Goal: Communication & Community: Participate in discussion

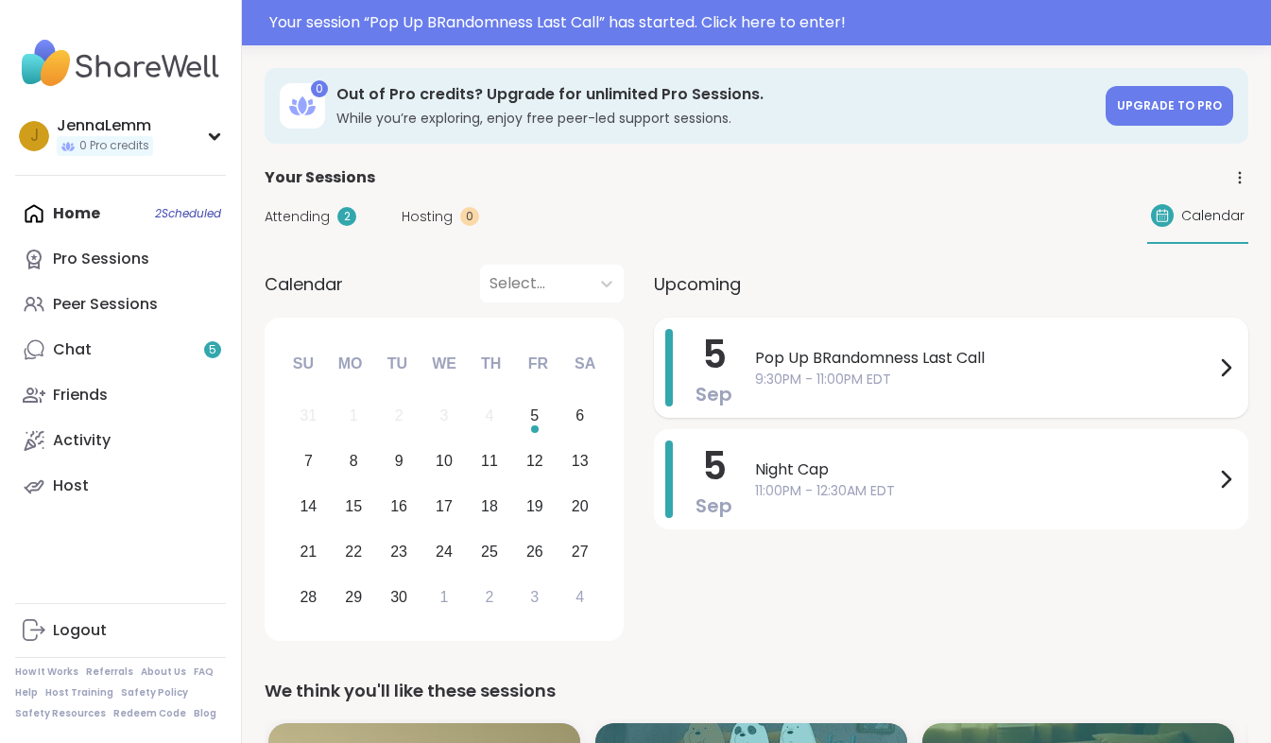
click at [735, 385] on div "5 Sep Pop Up BRandomness Last Call 9:30PM - 11:00PM EDT" at bounding box center [951, 367] width 594 height 100
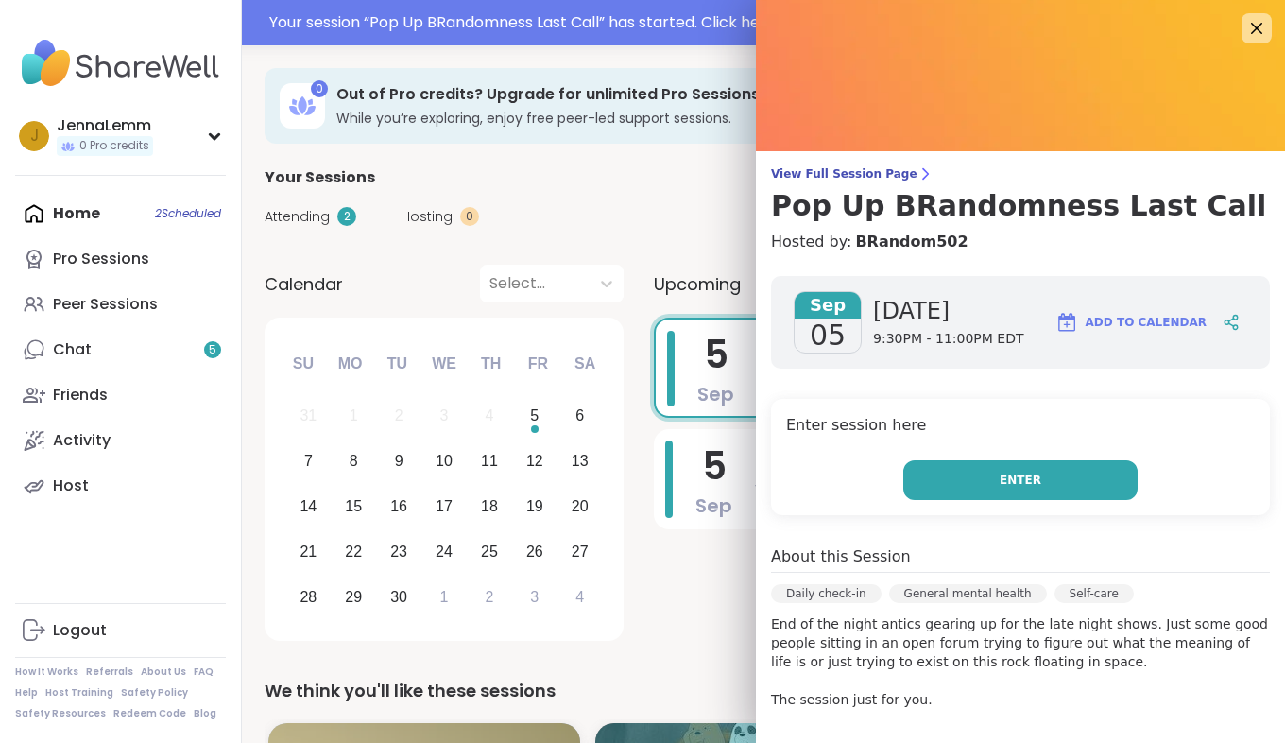
click at [911, 483] on button "Enter" at bounding box center [1020, 480] width 234 height 40
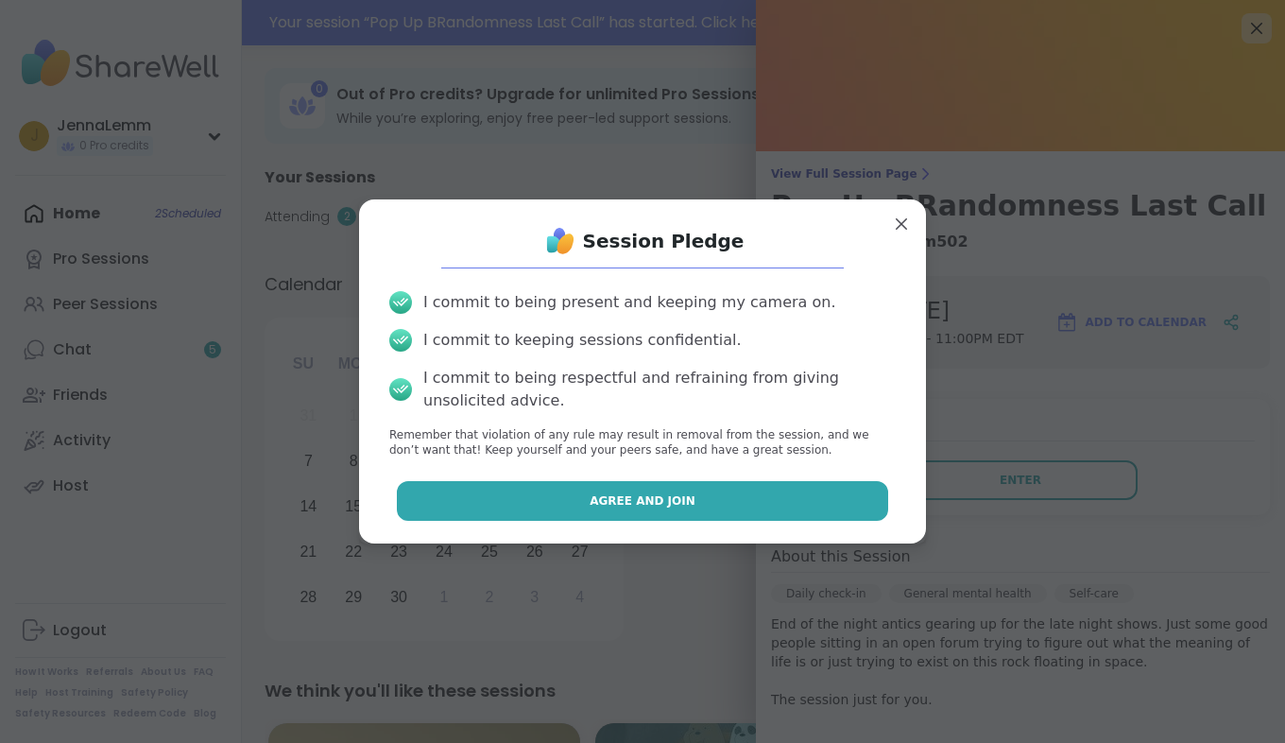
click at [720, 489] on button "Agree and Join" at bounding box center [643, 501] width 492 height 40
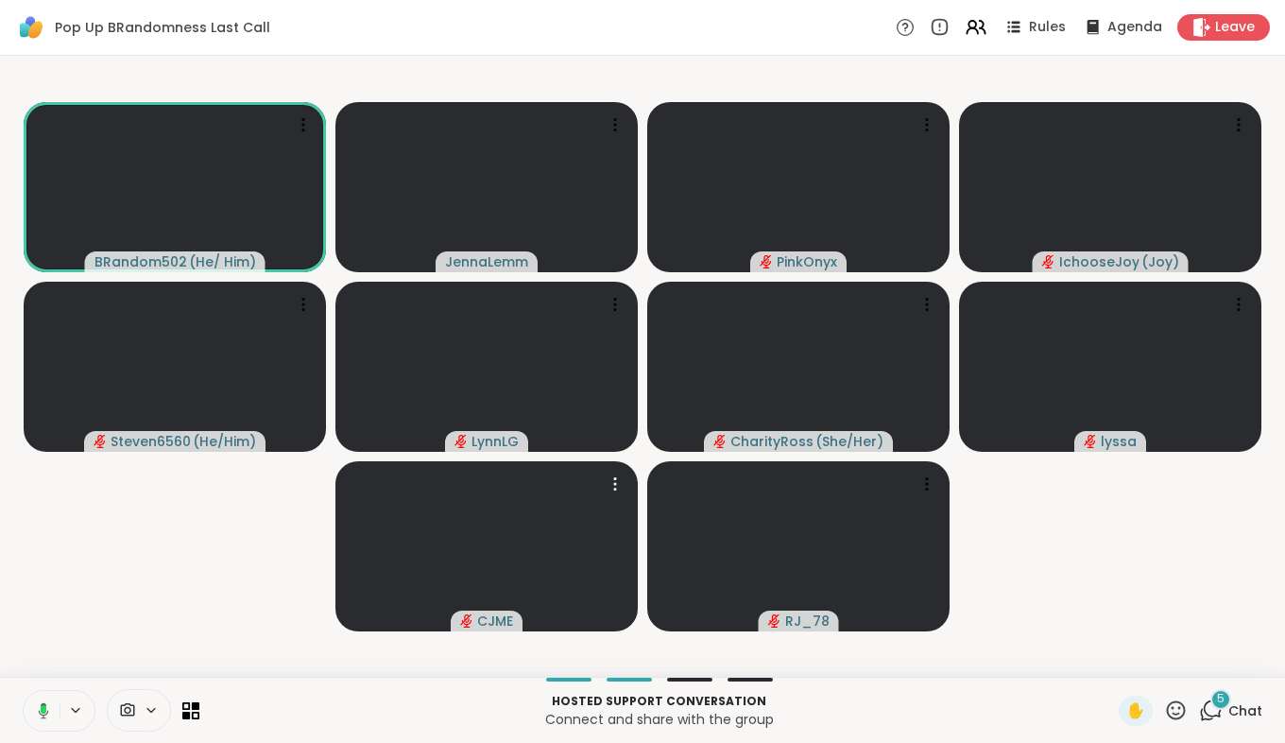
click at [42, 709] on rect at bounding box center [44, 709] width 6 height 9
click at [48, 712] on icon at bounding box center [43, 710] width 17 height 17
click at [41, 708] on icon at bounding box center [43, 708] width 5 height 9
click at [1203, 710] on icon at bounding box center [1211, 710] width 24 height 24
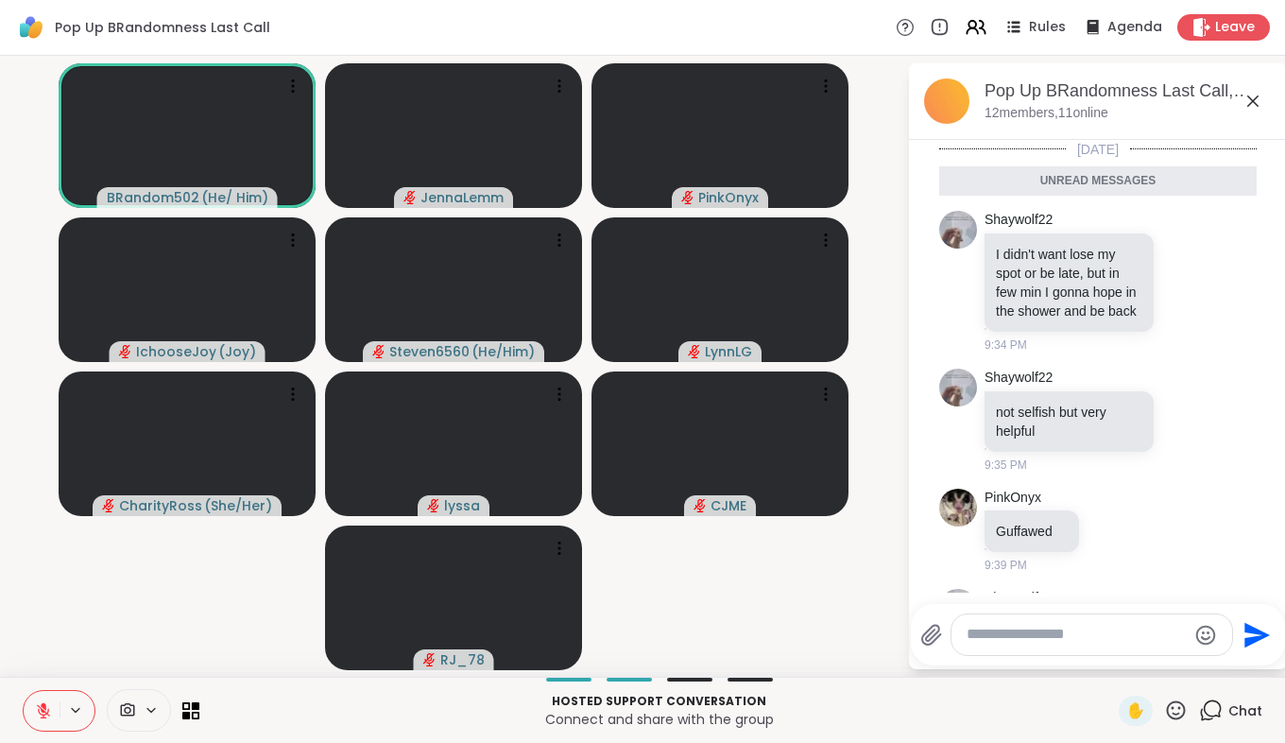
click at [1253, 101] on icon at bounding box center [1252, 100] width 11 height 11
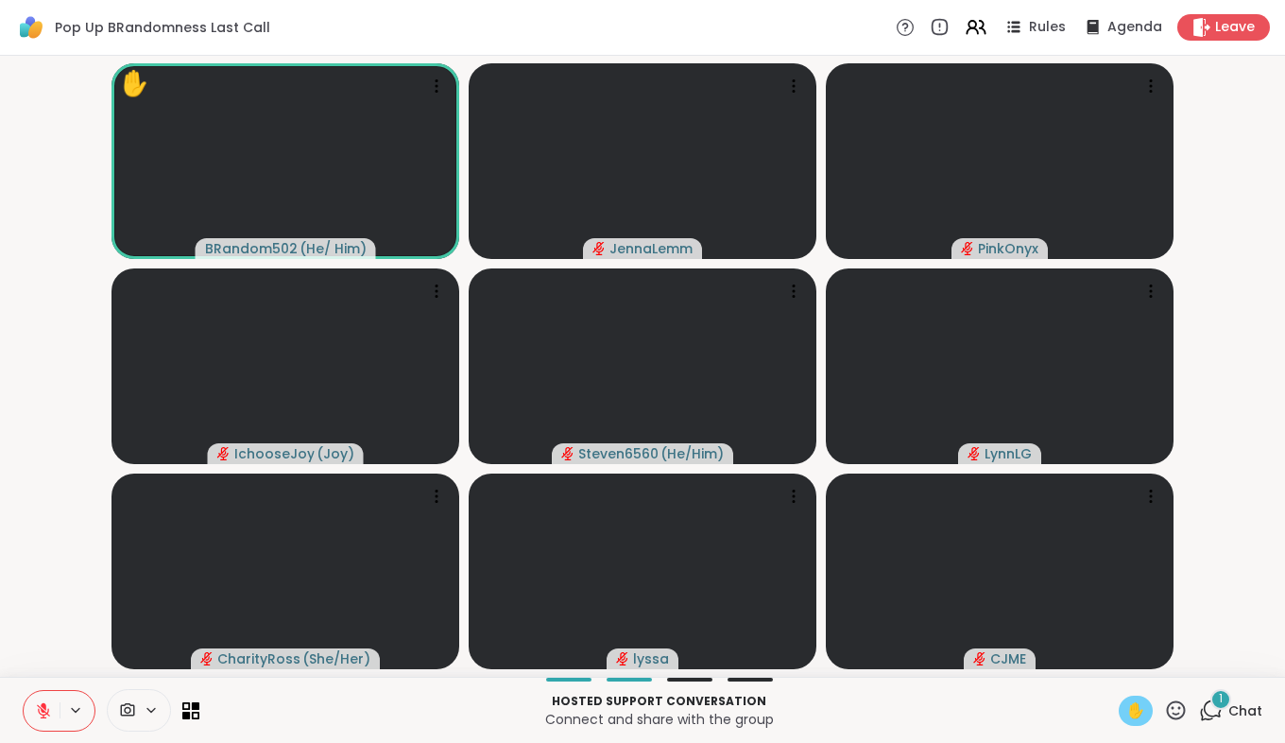
click at [1126, 703] on span "✋" at bounding box center [1135, 710] width 19 height 23
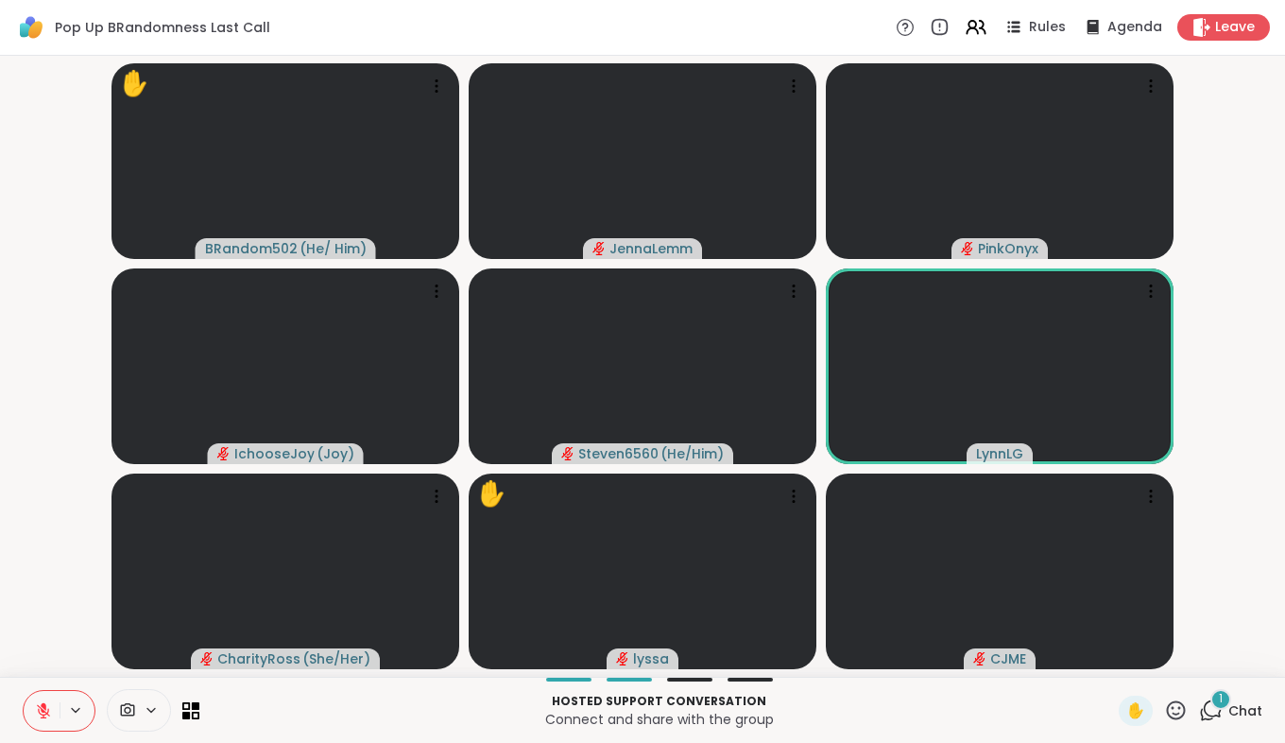
click at [1200, 706] on icon at bounding box center [1211, 710] width 24 height 24
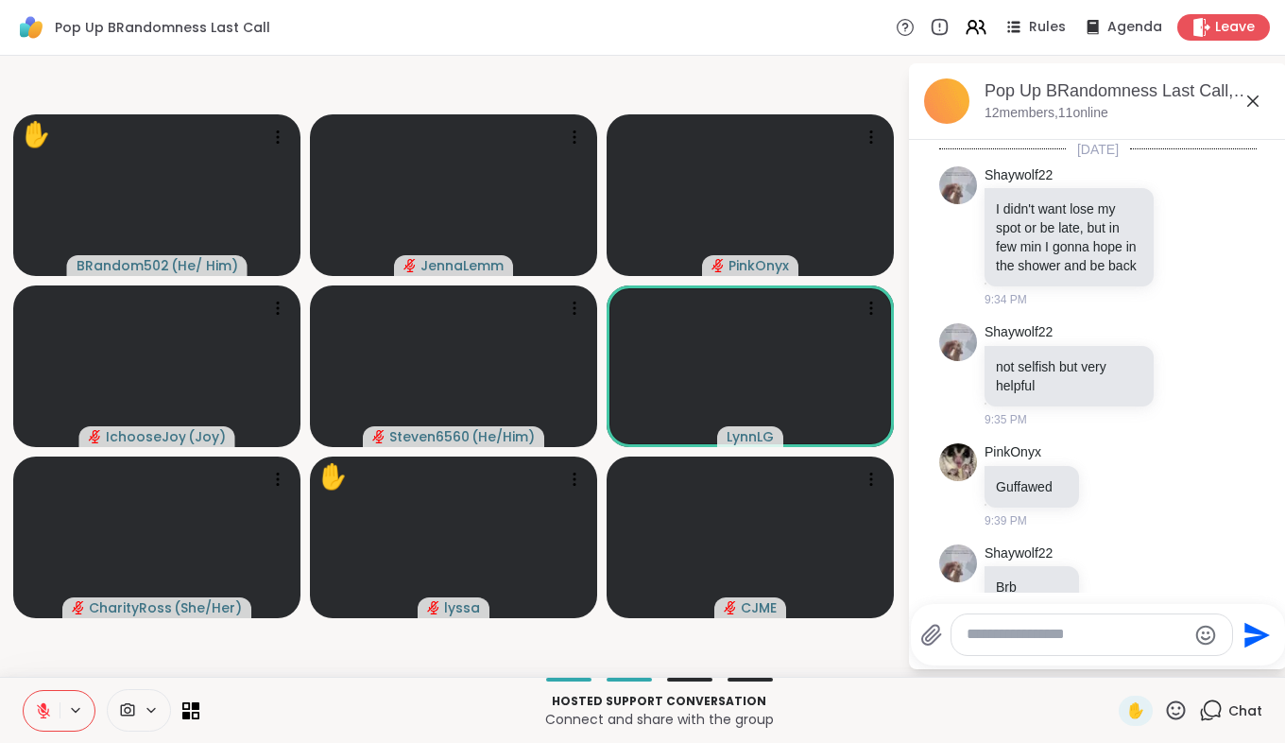
scroll to position [329, 0]
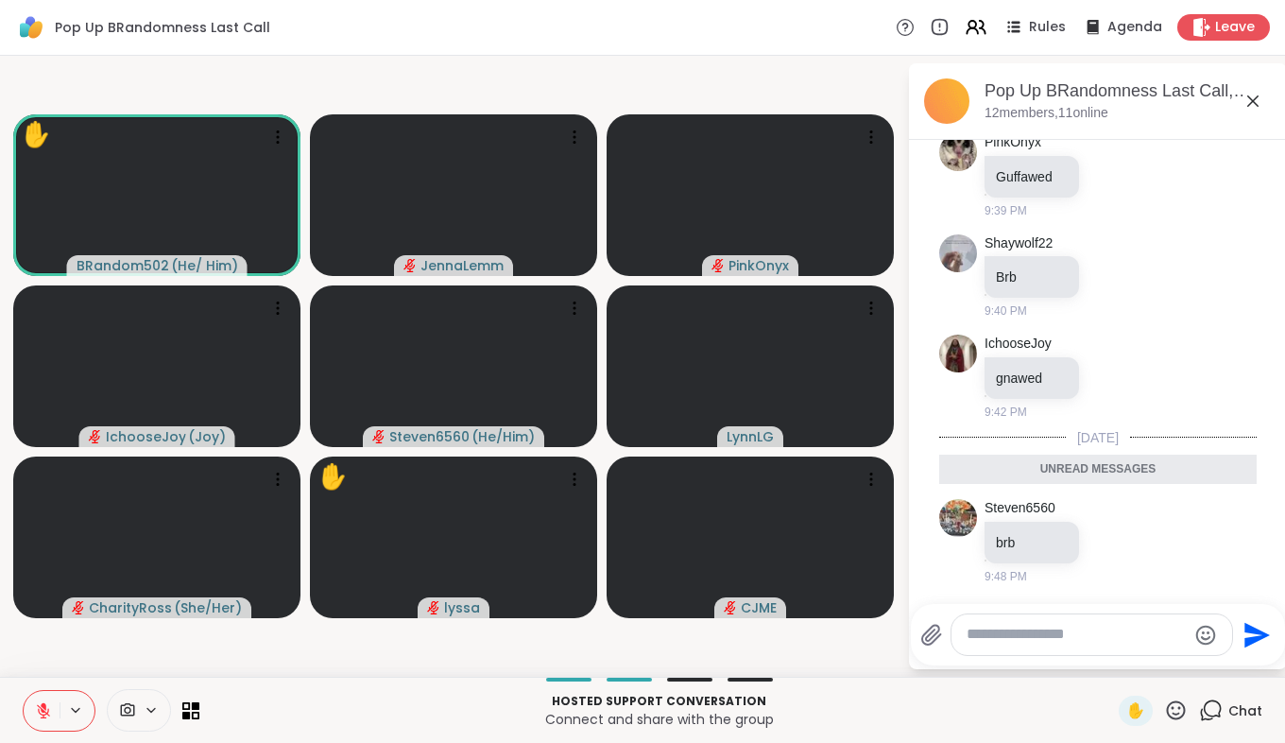
click at [1255, 103] on icon at bounding box center [1252, 100] width 11 height 11
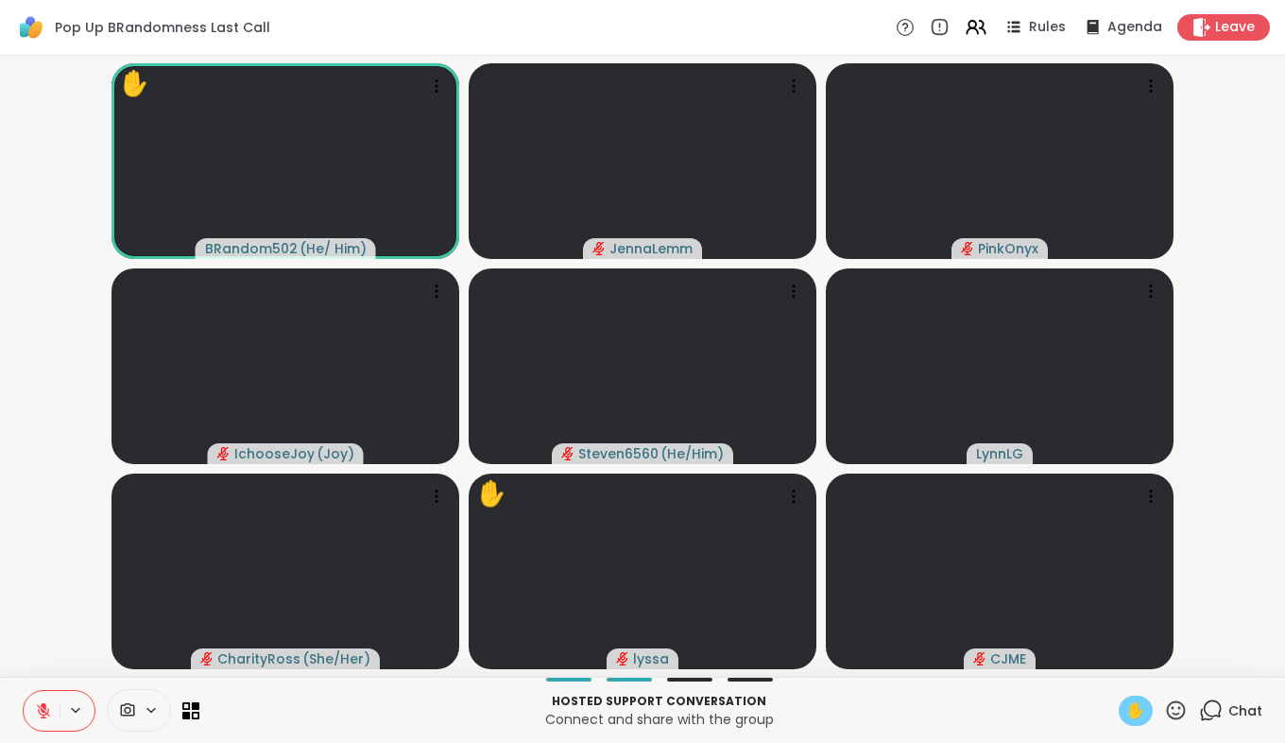
click at [1126, 699] on span "✋" at bounding box center [1135, 710] width 19 height 23
click at [37, 711] on icon at bounding box center [43, 710] width 17 height 17
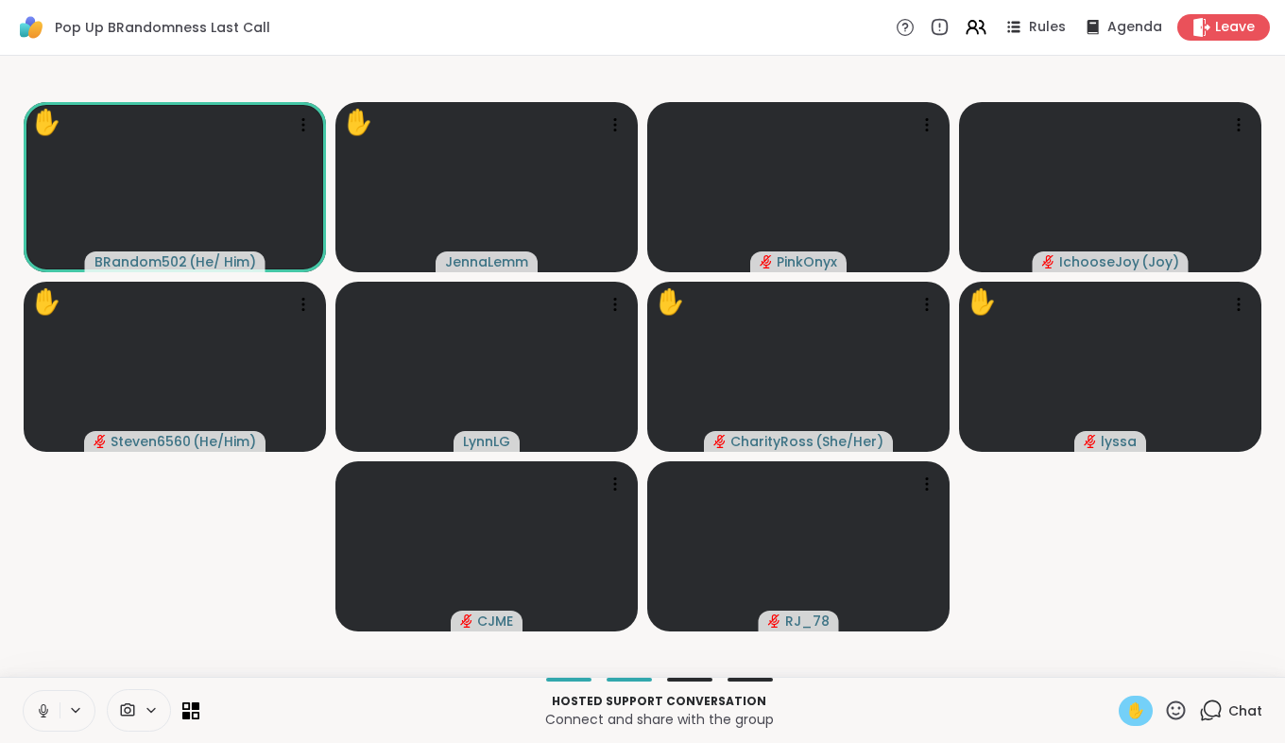
click at [35, 709] on icon at bounding box center [43, 710] width 17 height 17
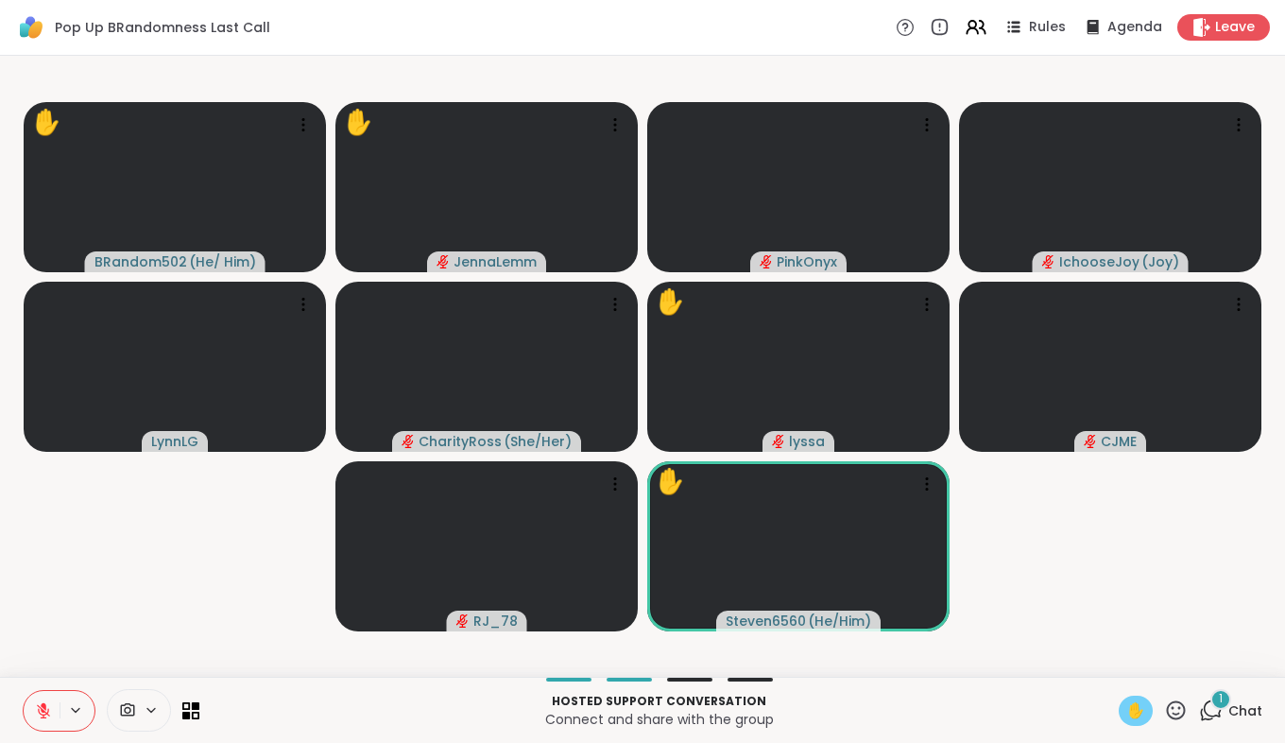
click at [1201, 709] on icon at bounding box center [1211, 710] width 24 height 24
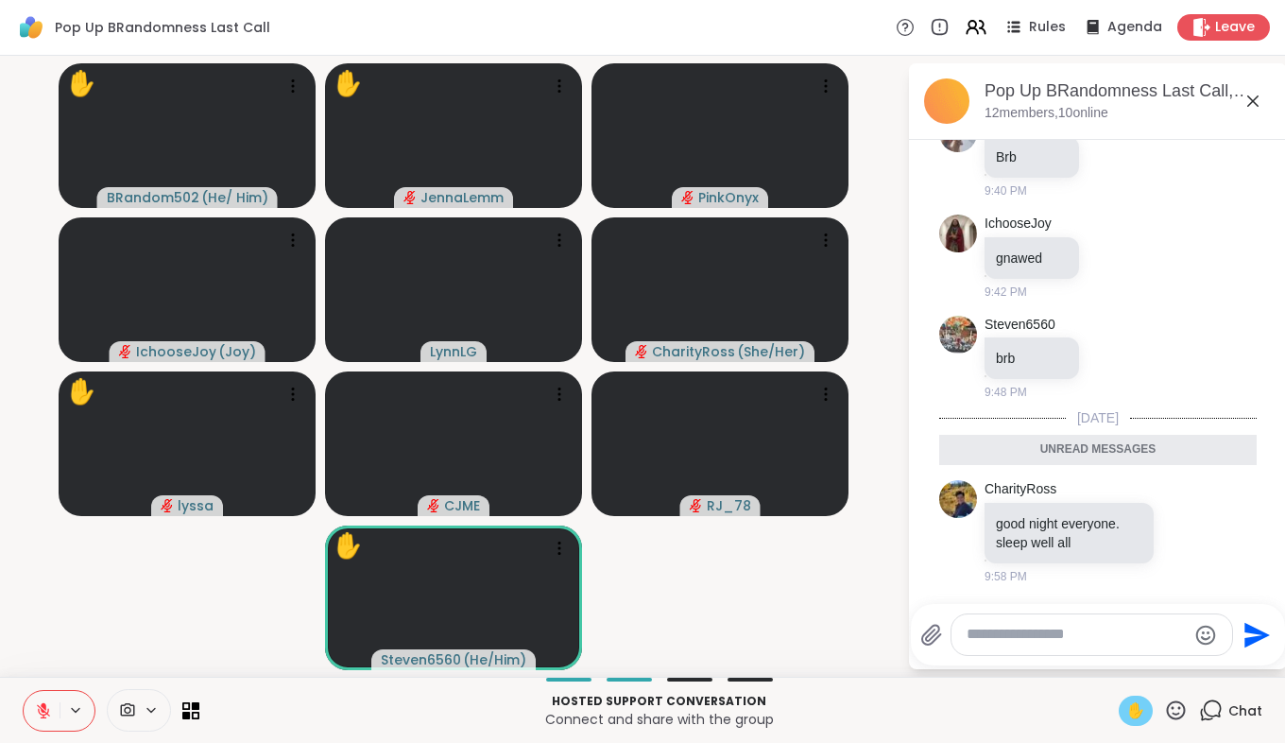
scroll to position [475, 0]
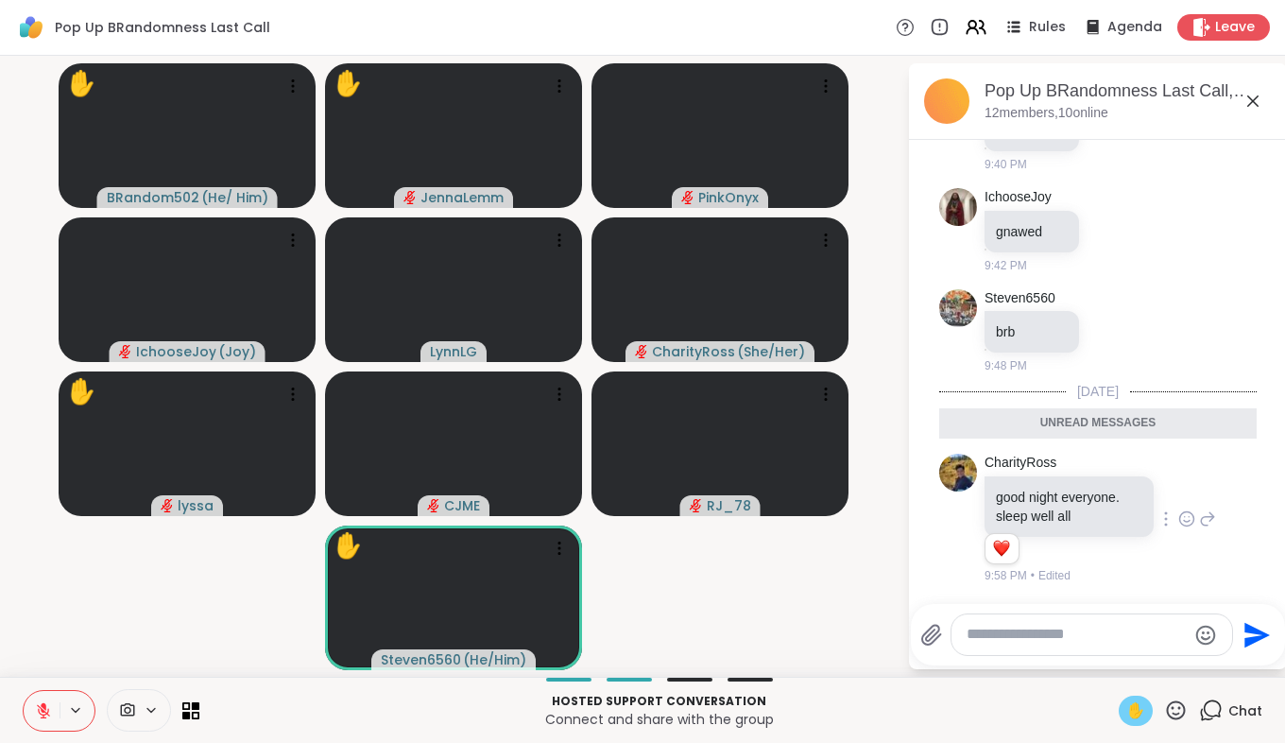
click at [1178, 521] on icon at bounding box center [1186, 518] width 17 height 19
click at [1168, 488] on button "Select Reaction: Heart" at bounding box center [1187, 489] width 38 height 38
click at [1251, 103] on icon at bounding box center [1252, 101] width 23 height 23
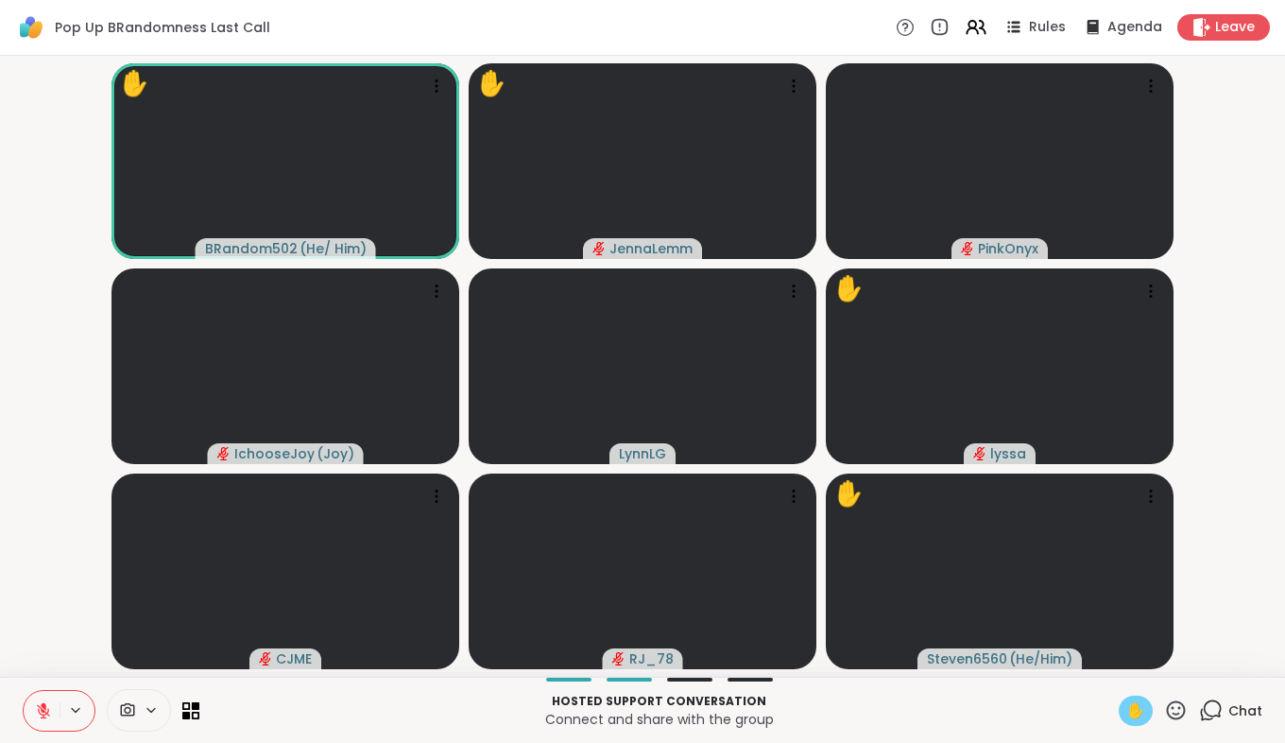
click at [49, 710] on icon at bounding box center [43, 710] width 17 height 17
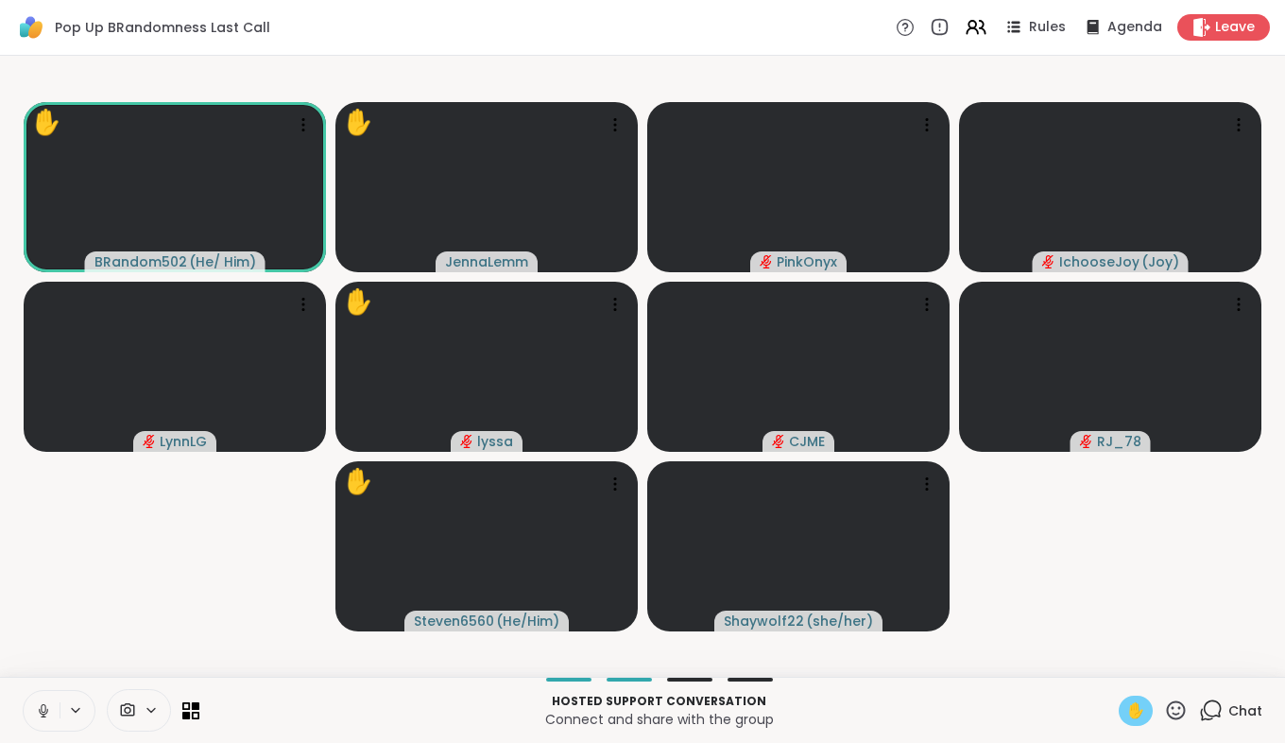
click at [38, 703] on icon at bounding box center [43, 710] width 17 height 17
click at [40, 702] on icon at bounding box center [43, 710] width 17 height 17
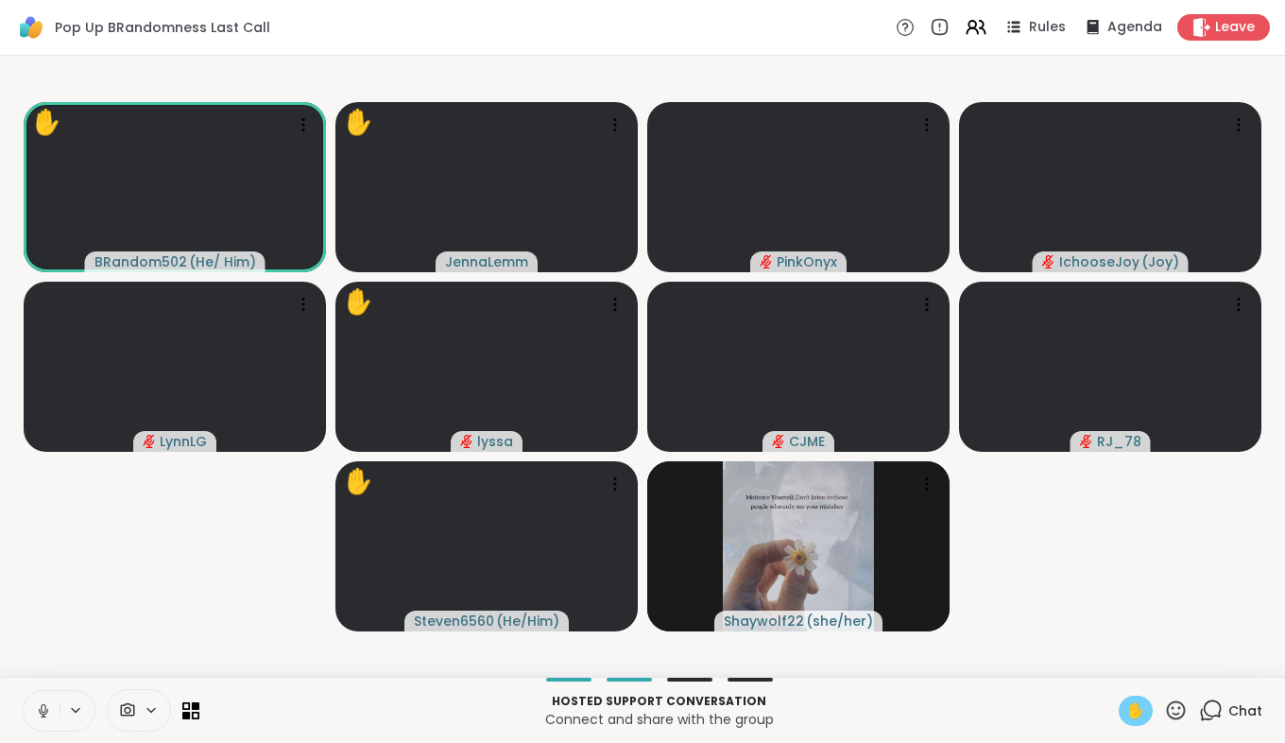
click at [33, 713] on button at bounding box center [42, 711] width 36 height 40
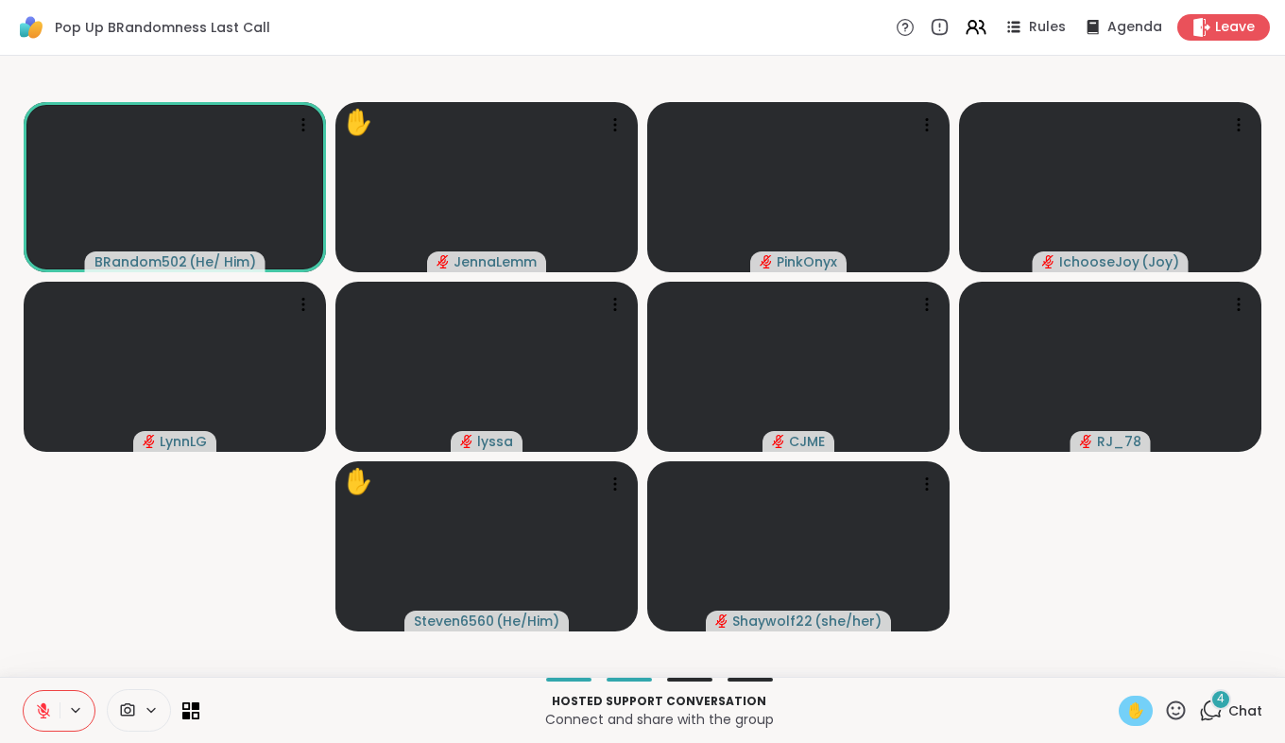
click at [205, 577] on video-player-container "BRandom502 ( He/ Him ) ✋ JennaLemm PinkOnyx IchooseJoy ( Joy ) LynnLG lyssa CJM…" at bounding box center [642, 366] width 1262 height 606
drag, startPoint x: 205, startPoint y: 577, endPoint x: 96, endPoint y: 568, distance: 109.1
click at [96, 568] on video-player-container "BRandom502 ( He/ Him ) ✋ JennaLemm PinkOnyx IchooseJoy ( Joy ) LynnLG lyssa CJM…" at bounding box center [642, 366] width 1262 height 606
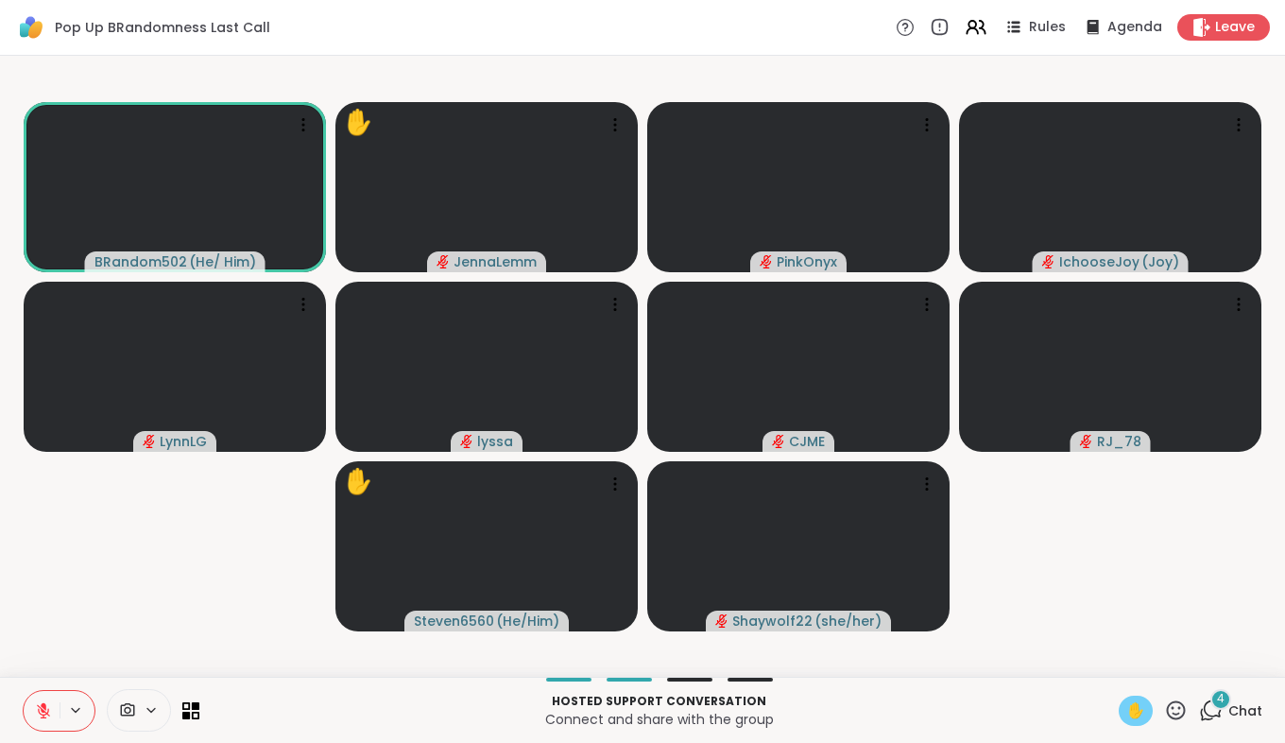
click at [13, 615] on video-player-container "BRandom502 ( He/ Him ) ✋ JennaLemm PinkOnyx IchooseJoy ( Joy ) LynnLG lyssa CJM…" at bounding box center [642, 366] width 1262 height 606
click at [1126, 711] on span "✋" at bounding box center [1135, 710] width 19 height 23
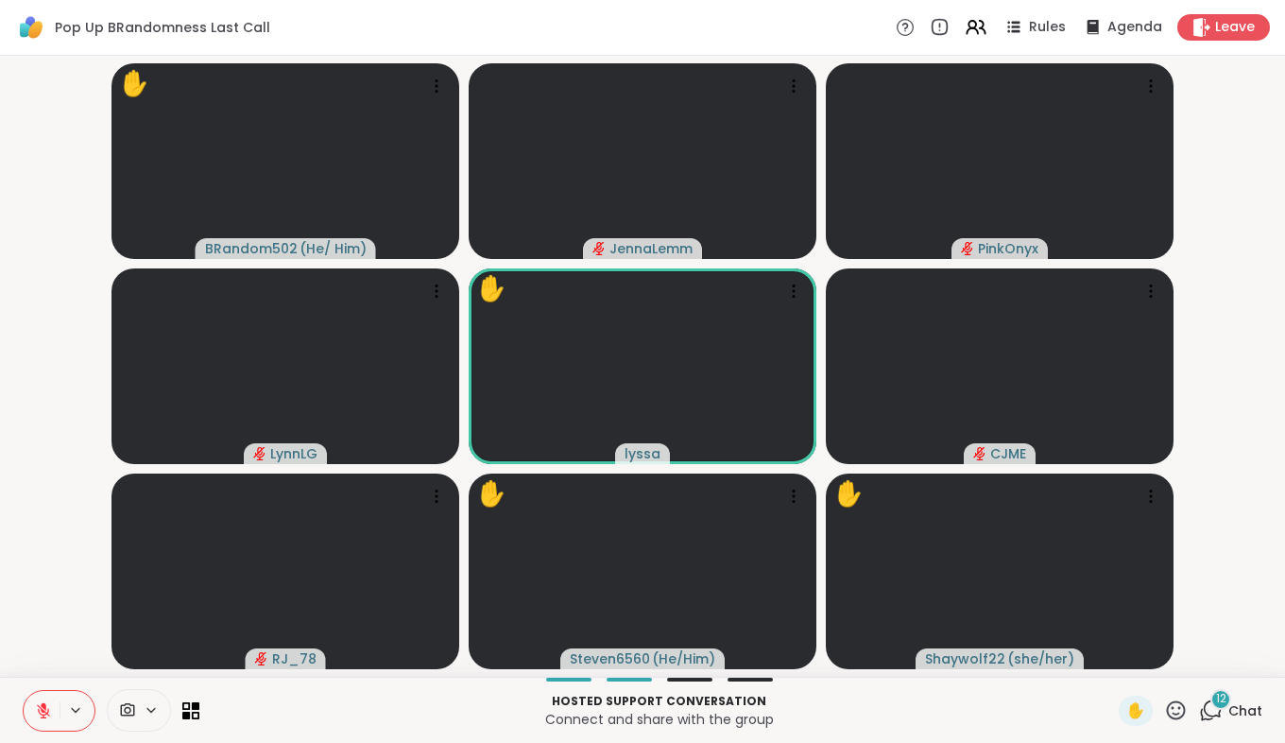
click at [1209, 715] on icon at bounding box center [1211, 710] width 24 height 24
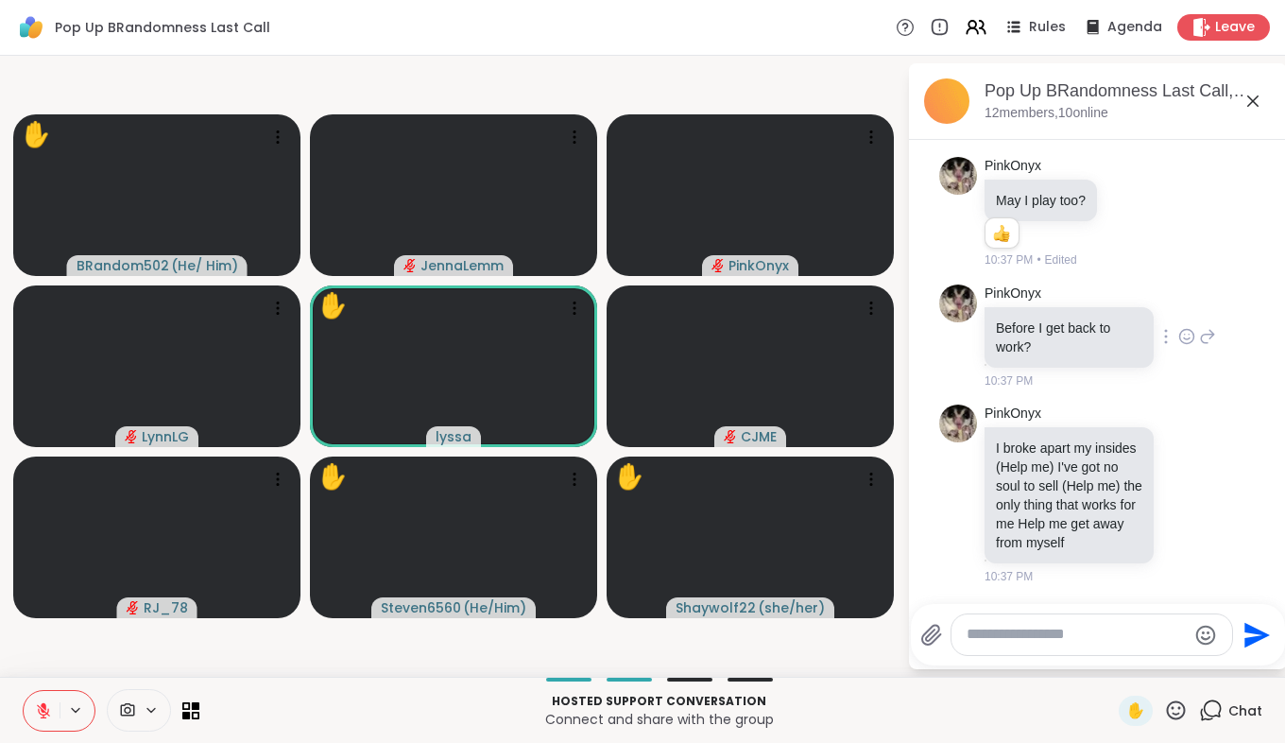
scroll to position [2190, 0]
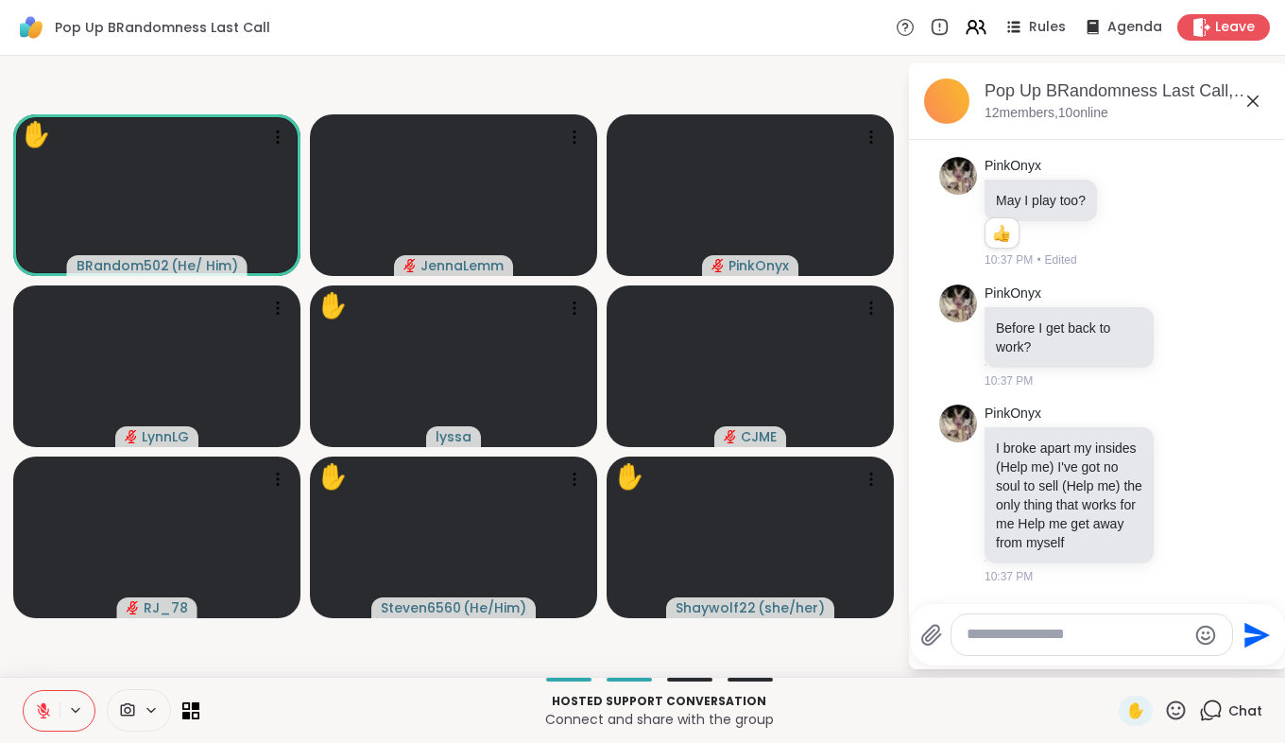
click at [1251, 104] on icon at bounding box center [1252, 101] width 23 height 23
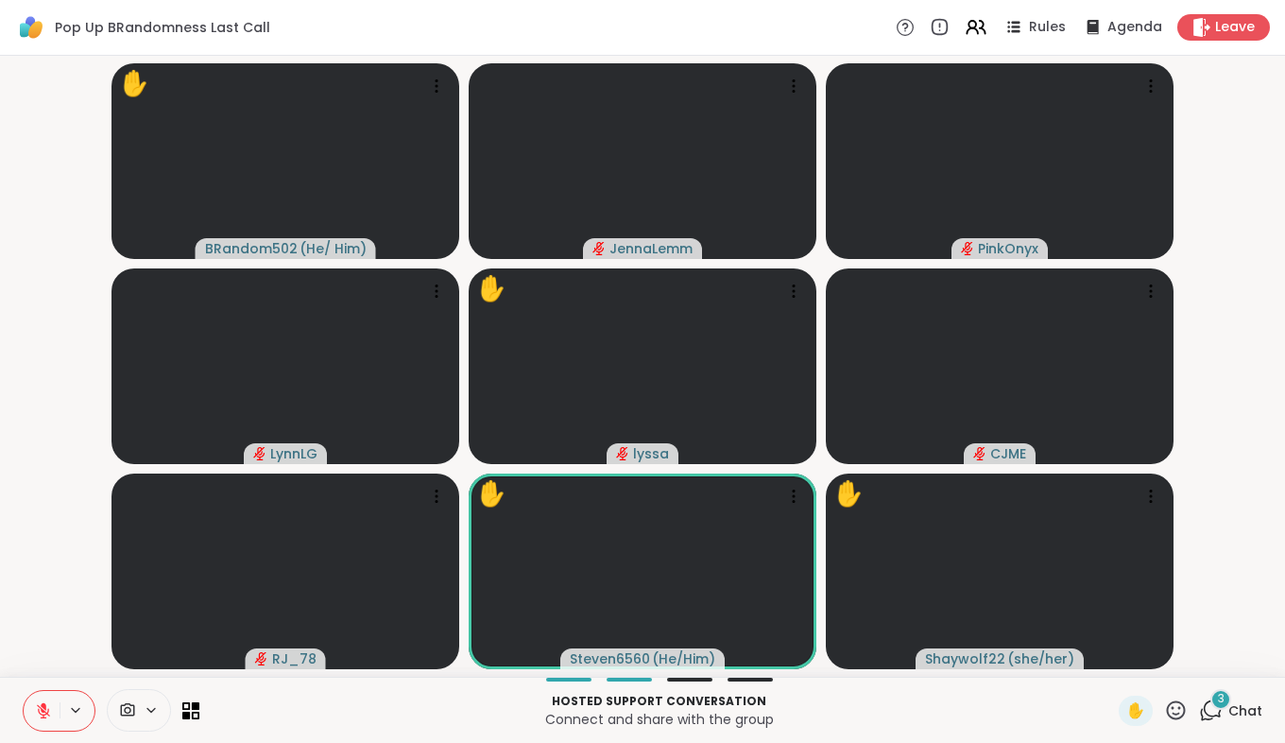
click at [1207, 712] on icon at bounding box center [1211, 710] width 24 height 24
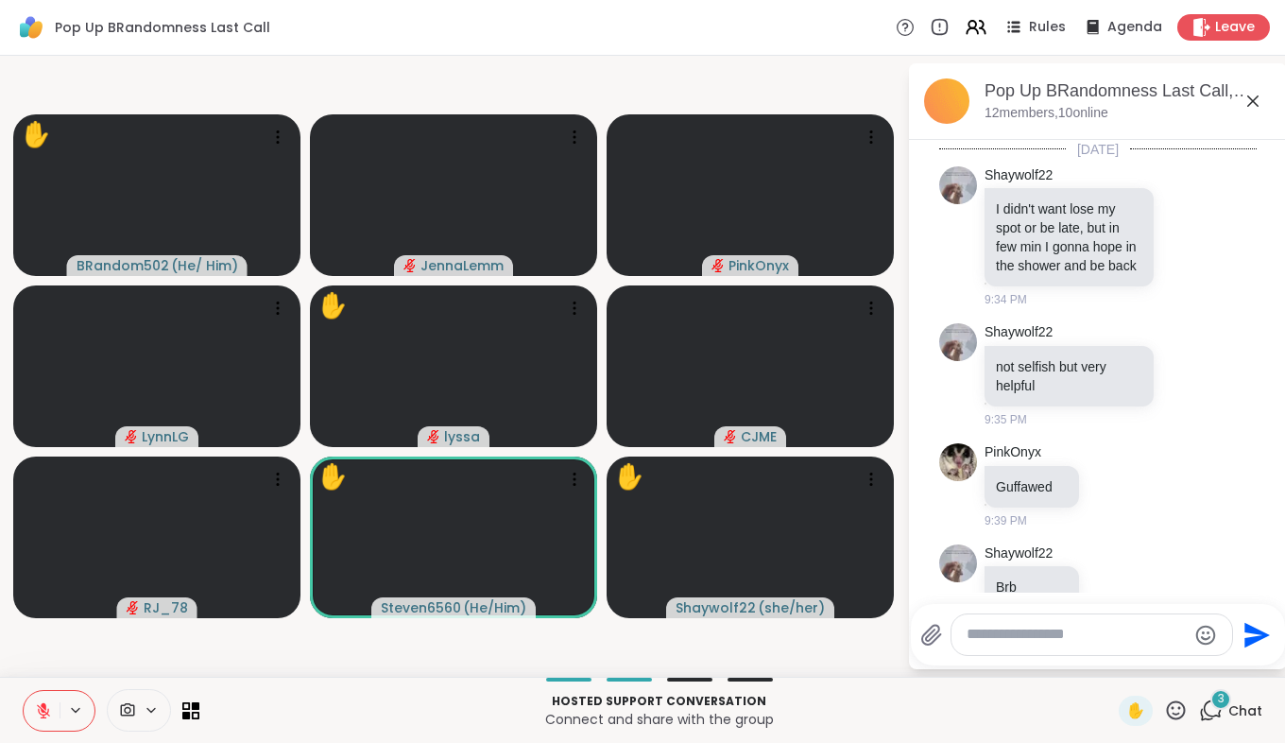
scroll to position [2744, 0]
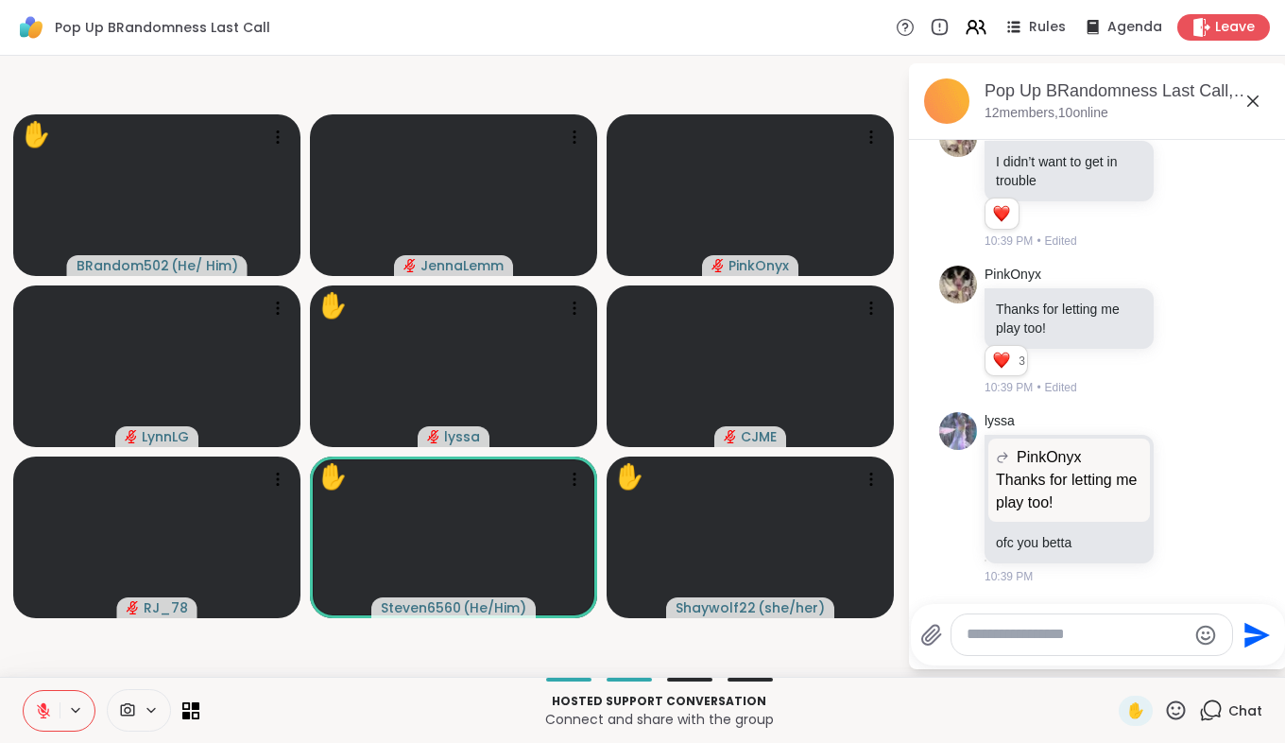
click at [1259, 97] on icon at bounding box center [1252, 101] width 23 height 23
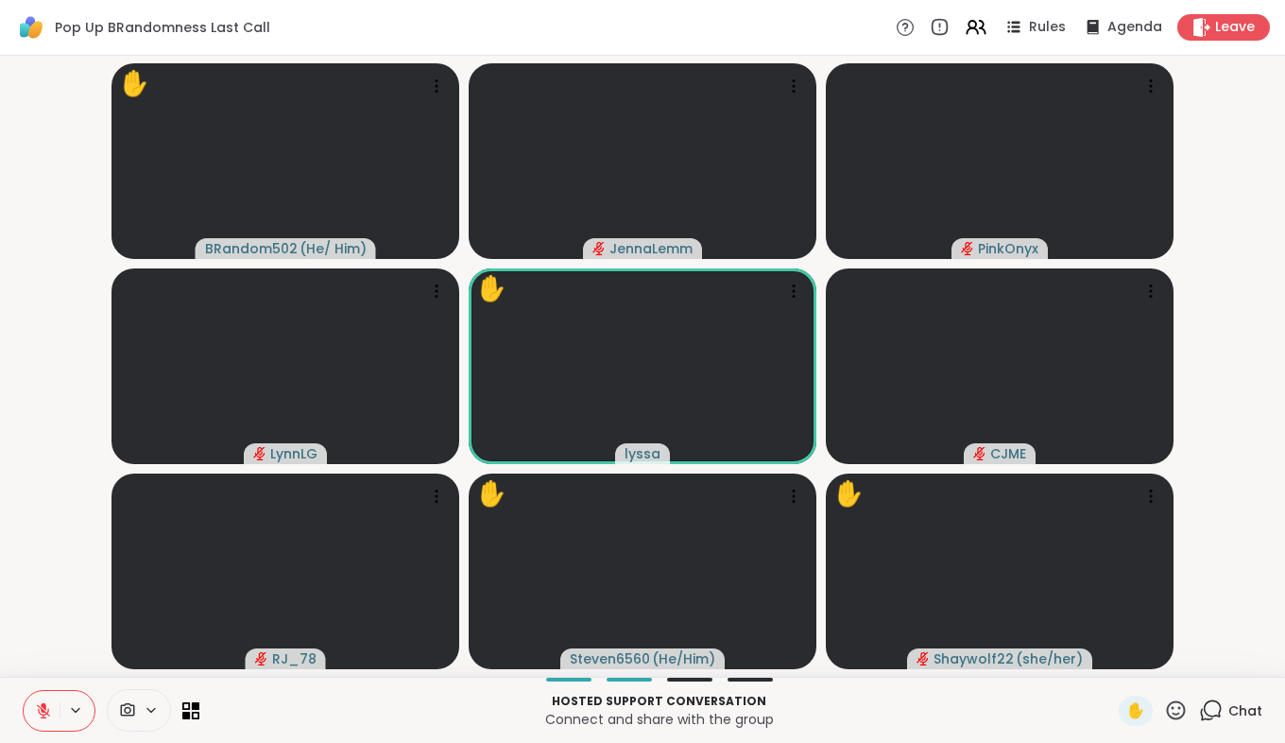
click at [34, 715] on button at bounding box center [42, 711] width 36 height 40
click at [42, 693] on button at bounding box center [42, 711] width 36 height 40
click at [42, 706] on icon at bounding box center [43, 708] width 5 height 9
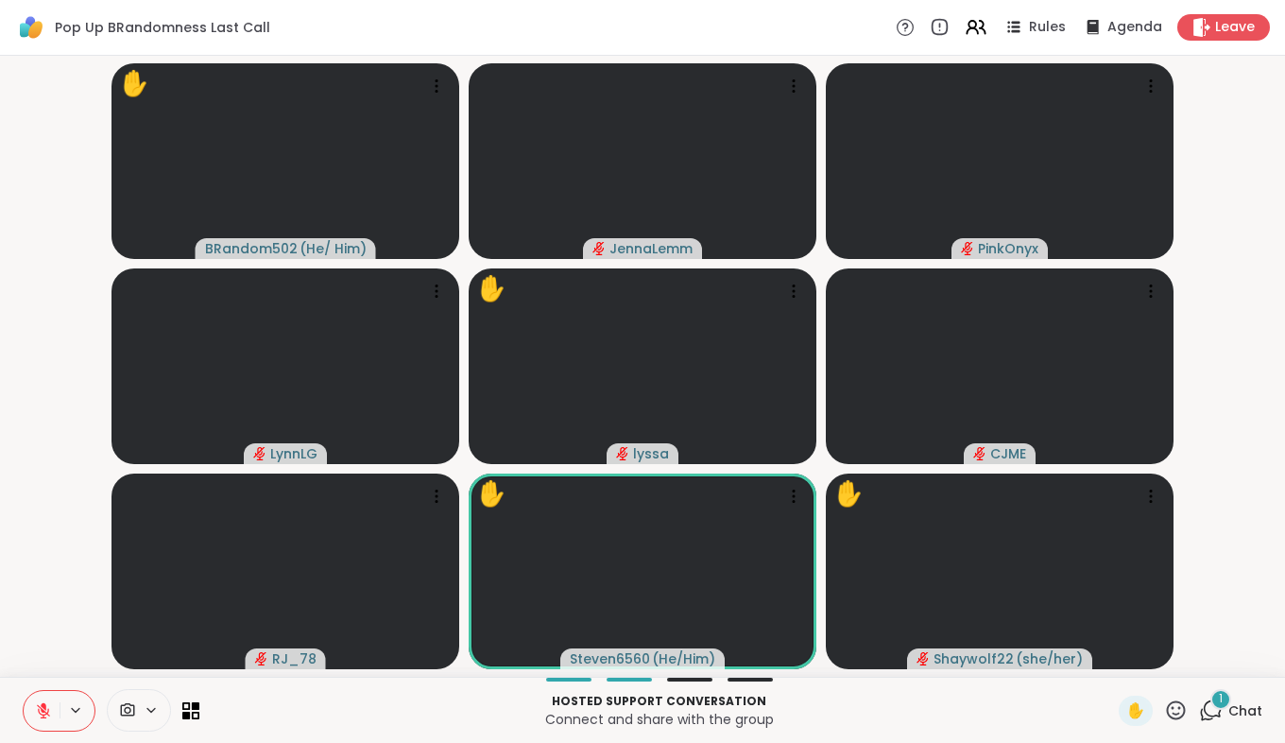
click at [1210, 695] on div "1" at bounding box center [1220, 699] width 21 height 21
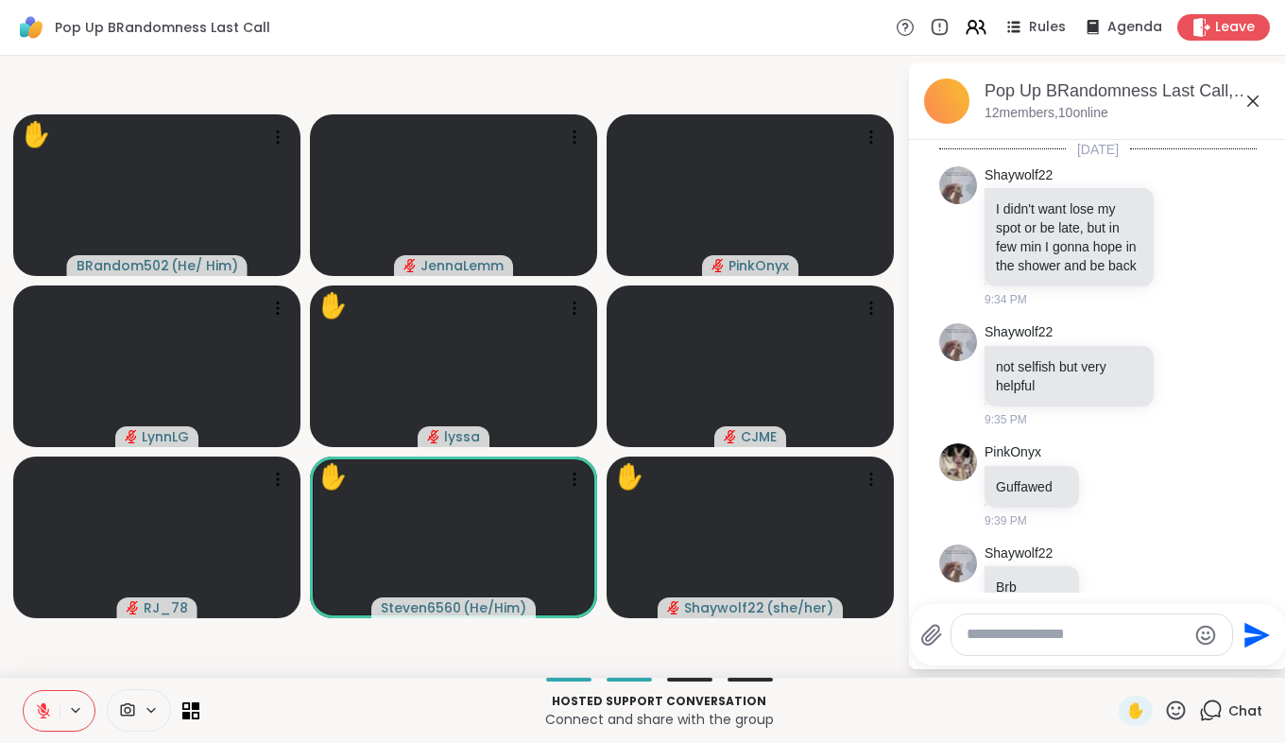
scroll to position [2844, 0]
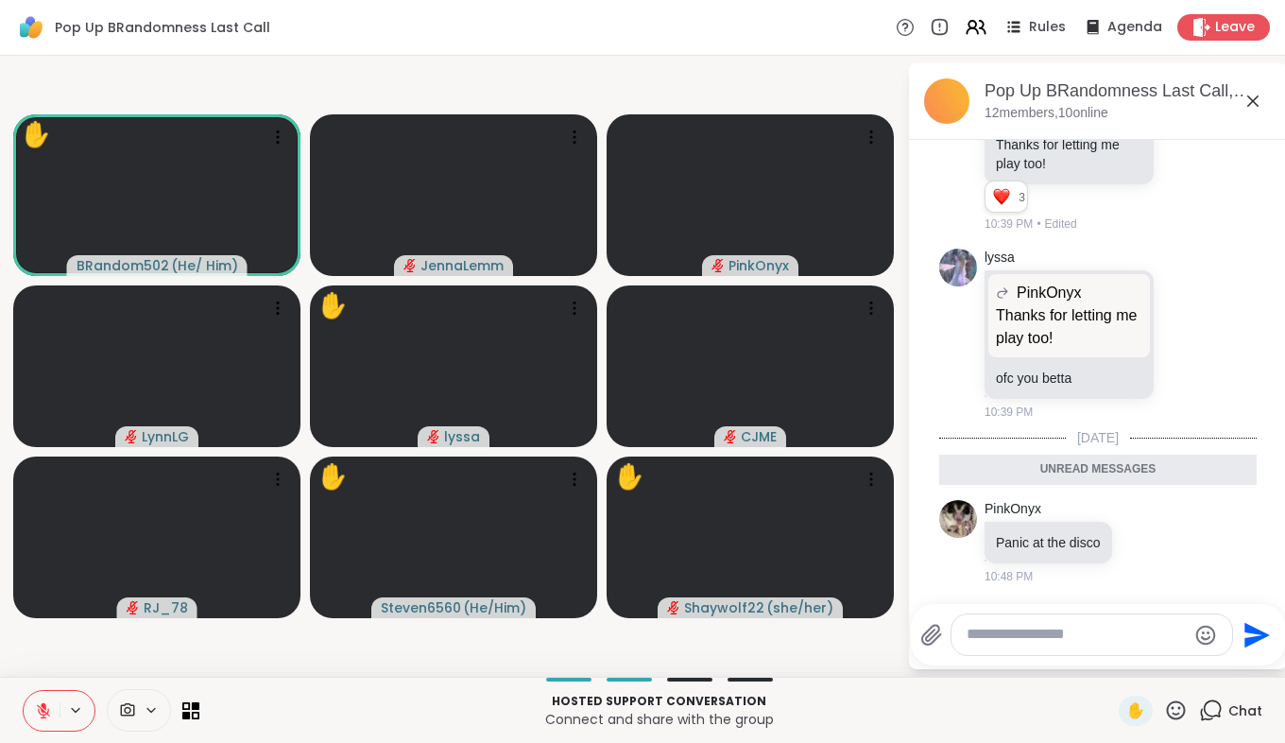
click at [1248, 96] on icon at bounding box center [1252, 100] width 11 height 11
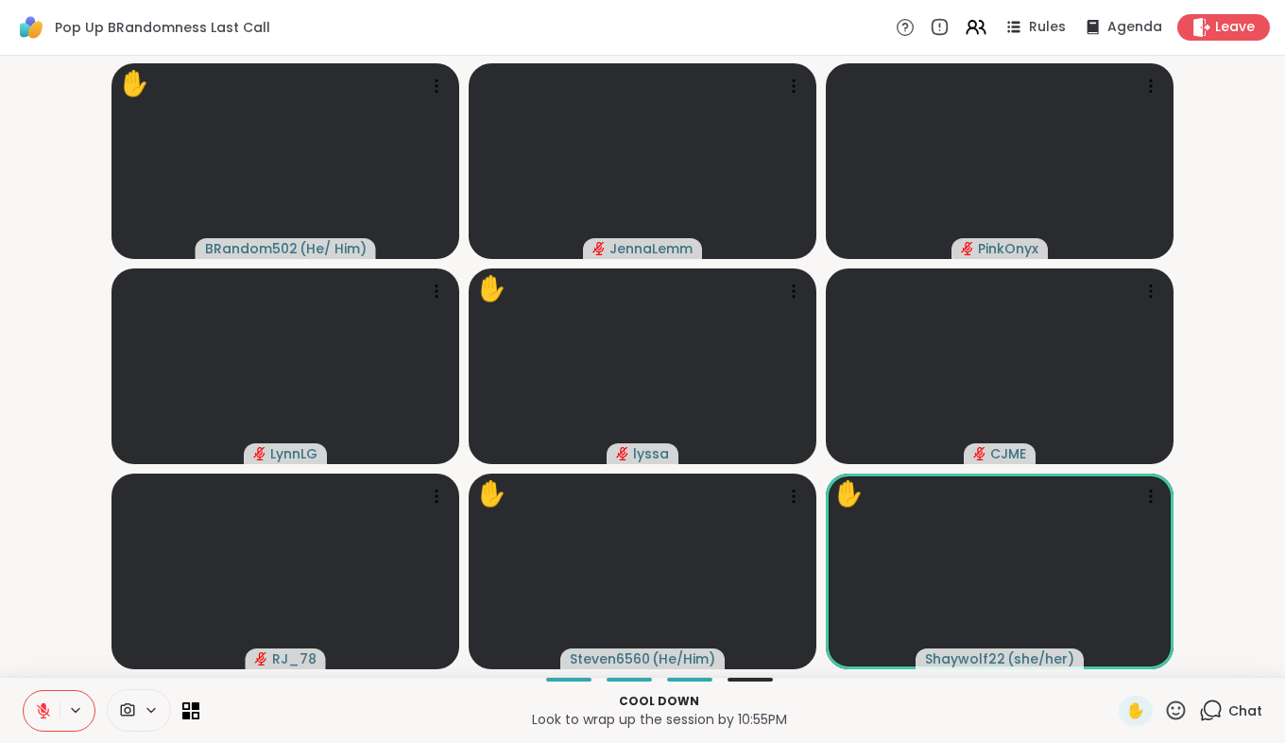
click at [49, 709] on icon at bounding box center [43, 710] width 17 height 17
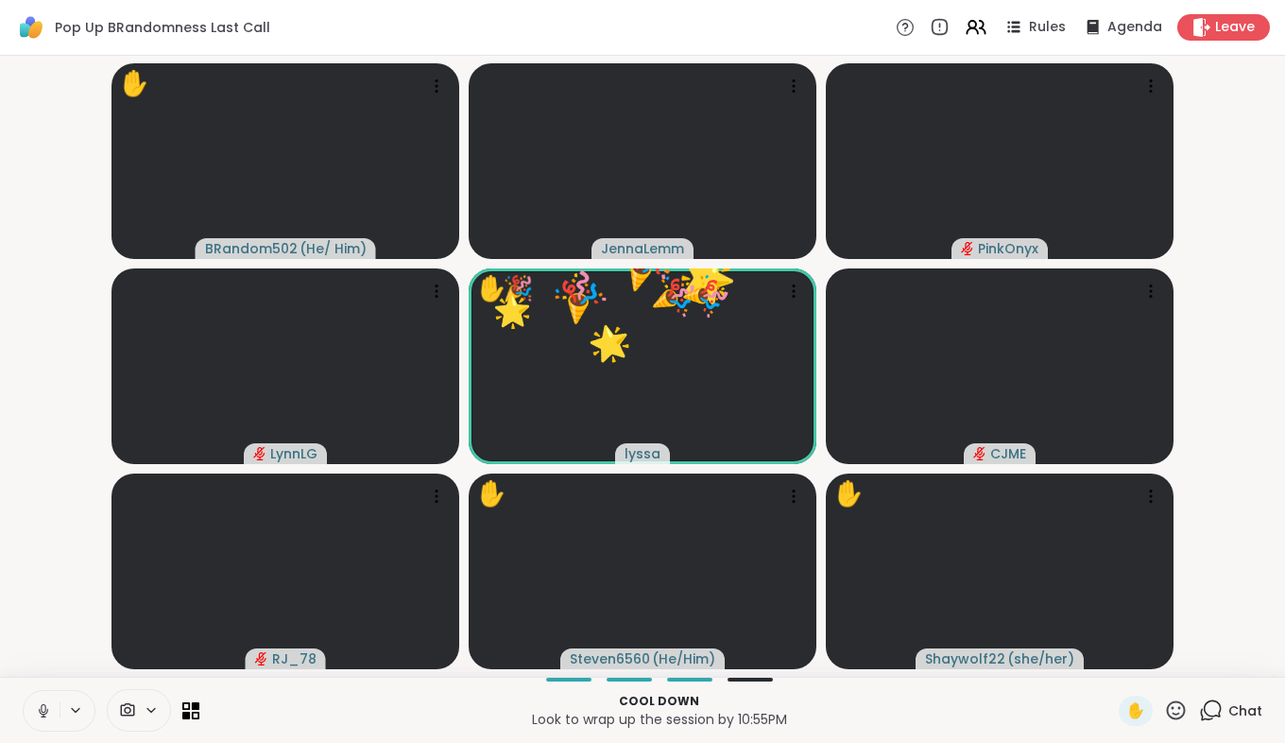
click at [38, 706] on icon at bounding box center [43, 710] width 17 height 17
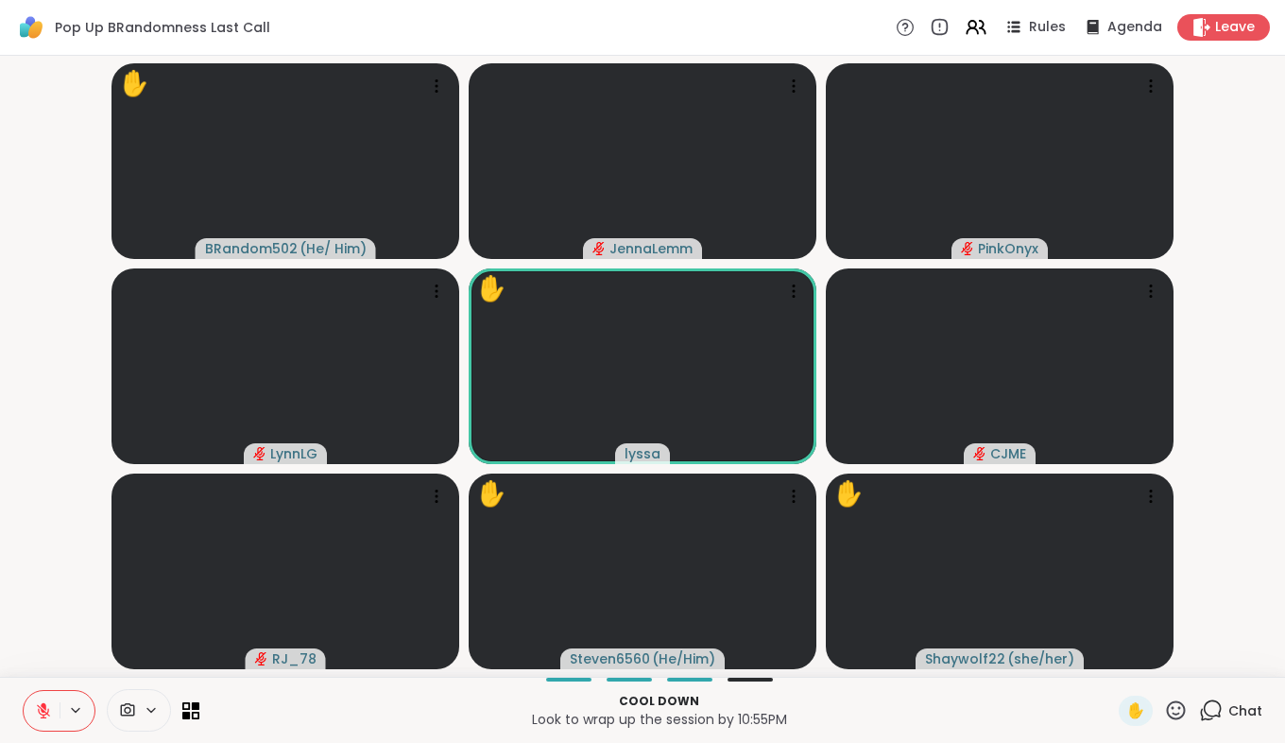
click at [41, 703] on icon at bounding box center [43, 710] width 17 height 17
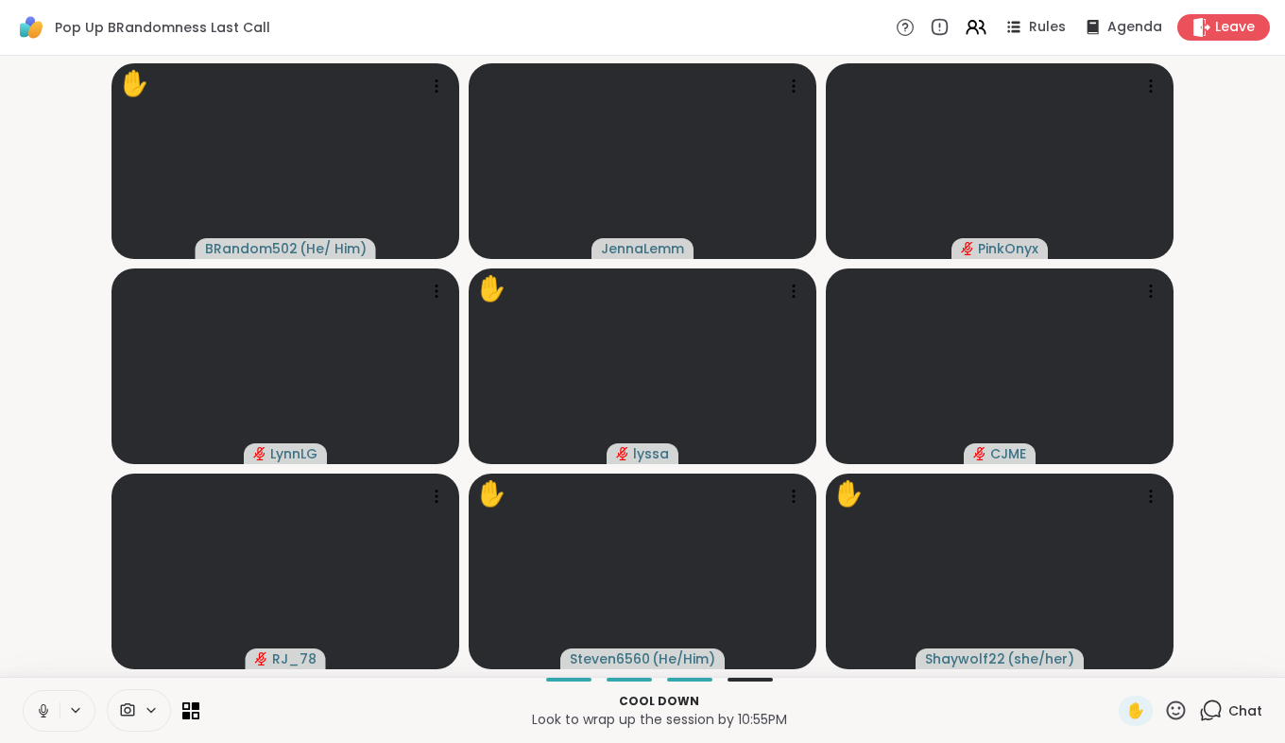
click at [35, 705] on icon at bounding box center [43, 710] width 17 height 17
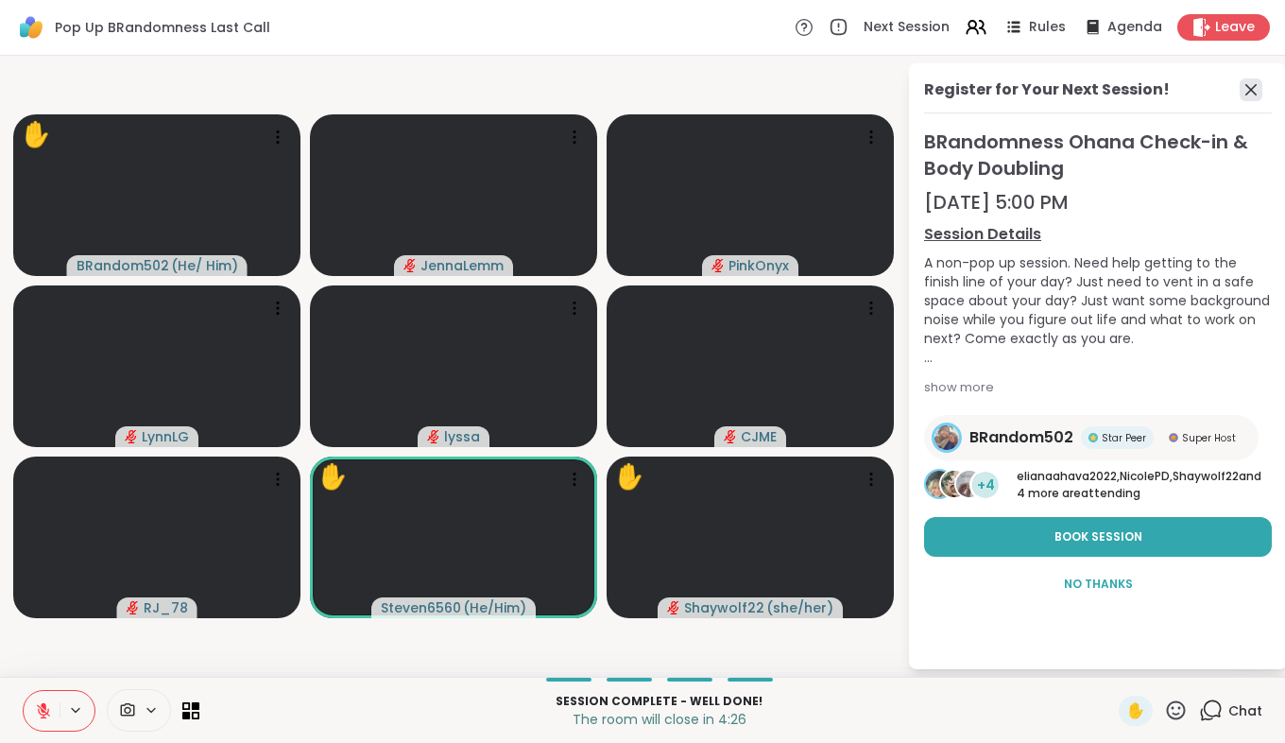
click at [1248, 93] on icon at bounding box center [1250, 89] width 11 height 11
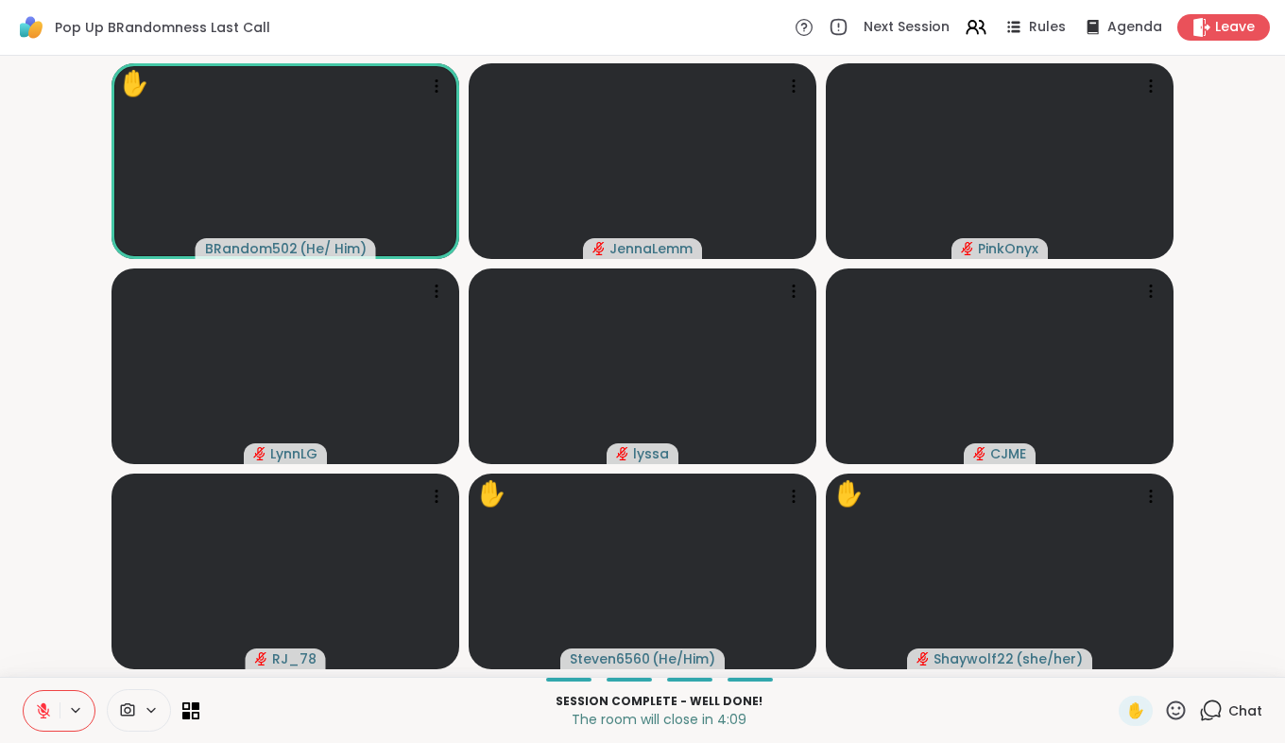
scroll to position [0, 0]
click at [45, 702] on icon at bounding box center [43, 710] width 17 height 17
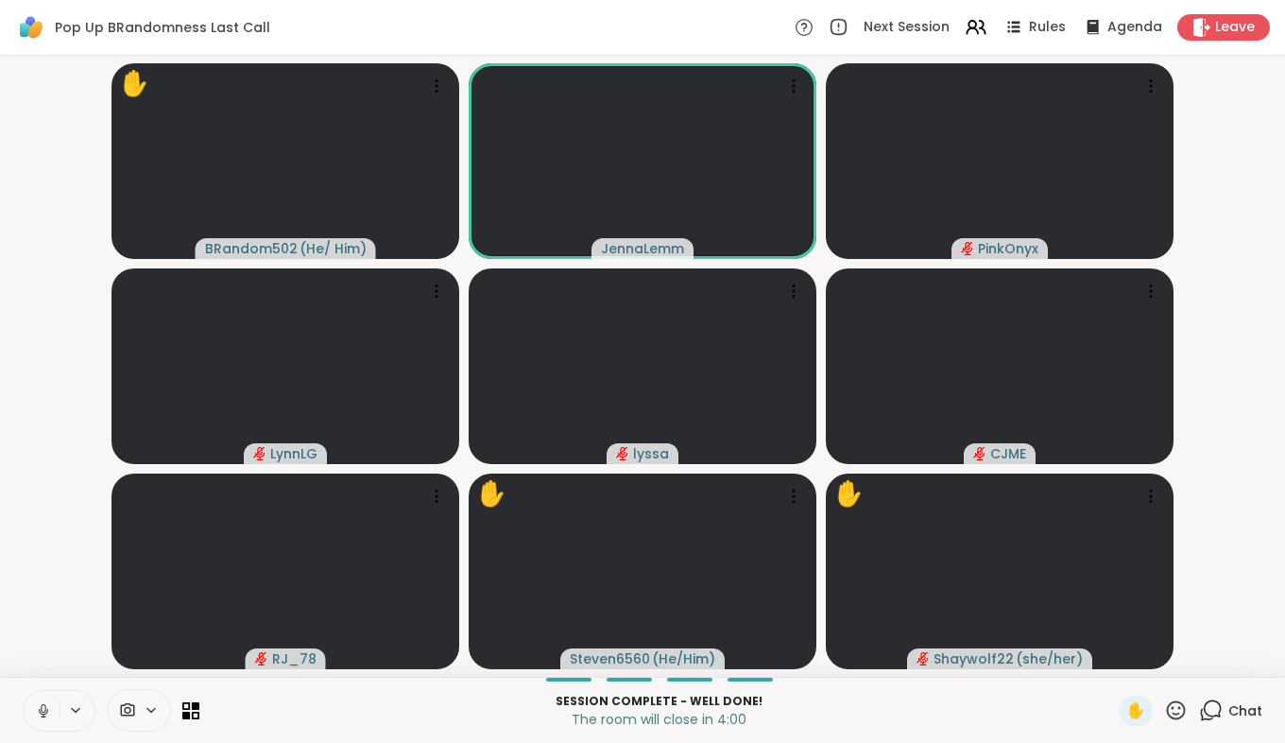
click at [41, 710] on icon at bounding box center [43, 710] width 17 height 17
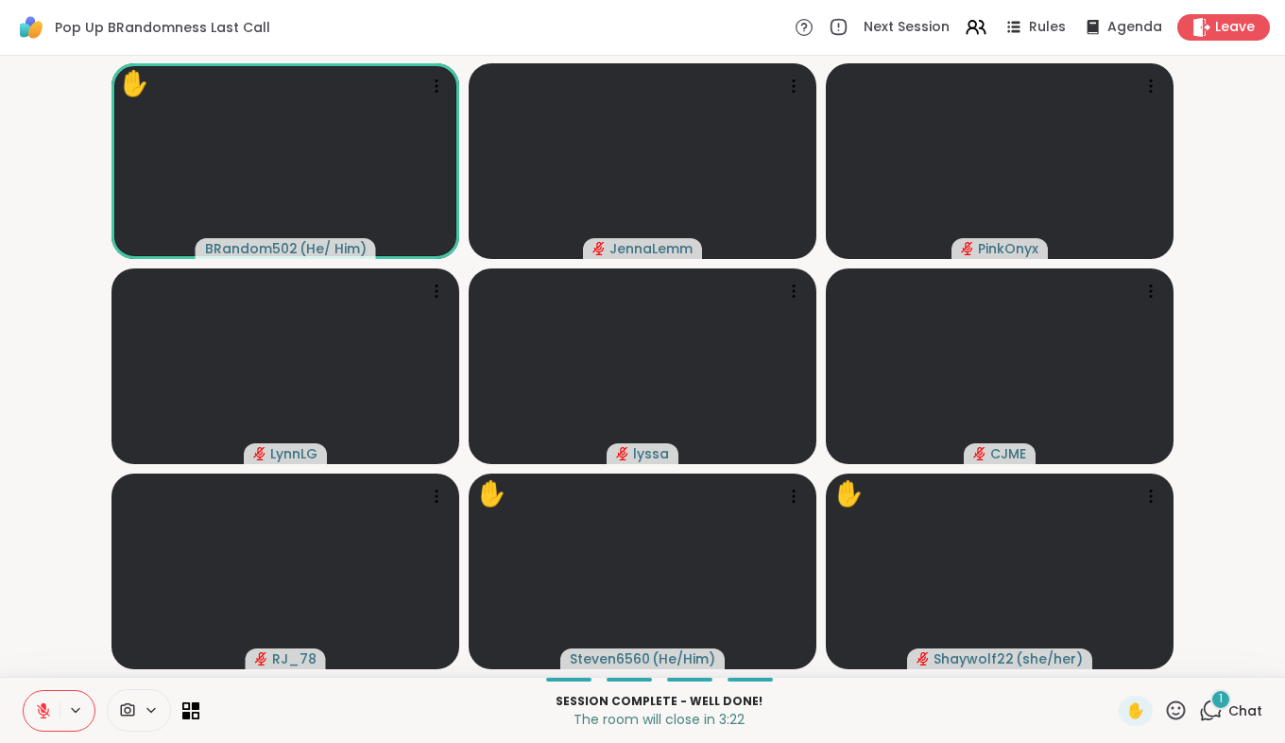
click at [1199, 699] on icon at bounding box center [1211, 710] width 24 height 24
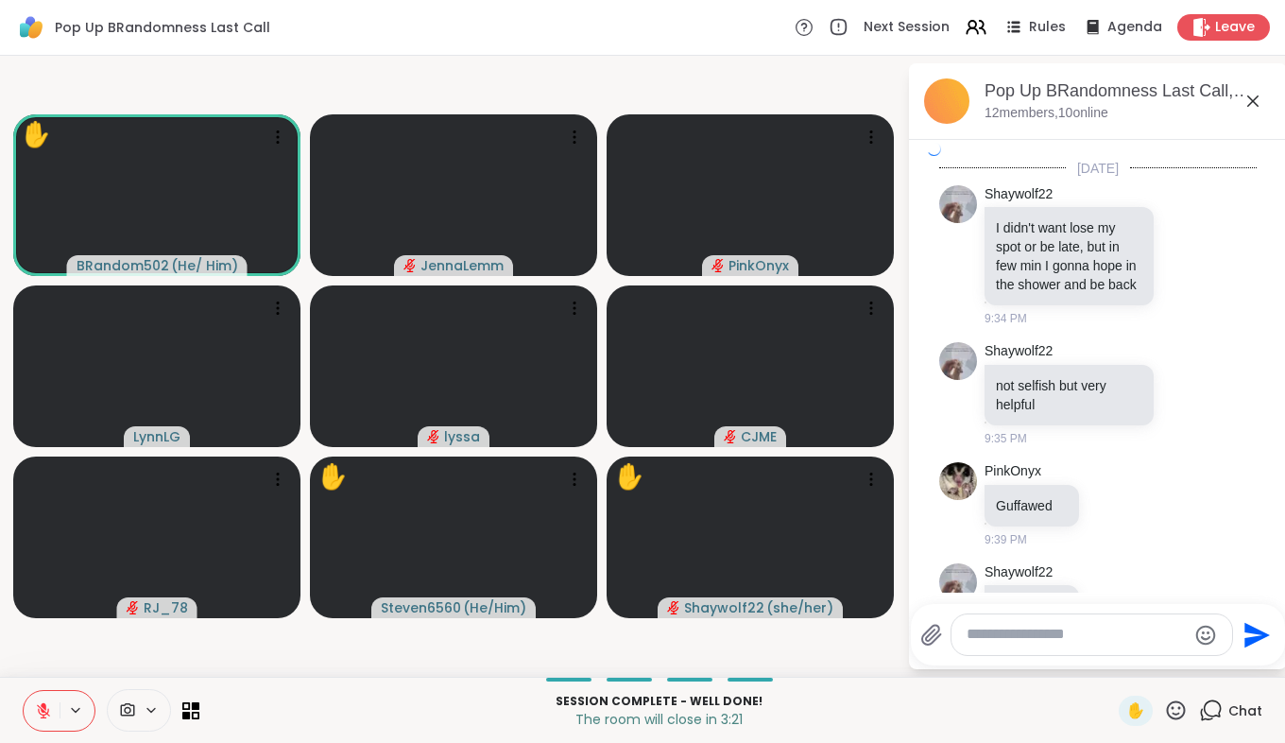
scroll to position [2972, 0]
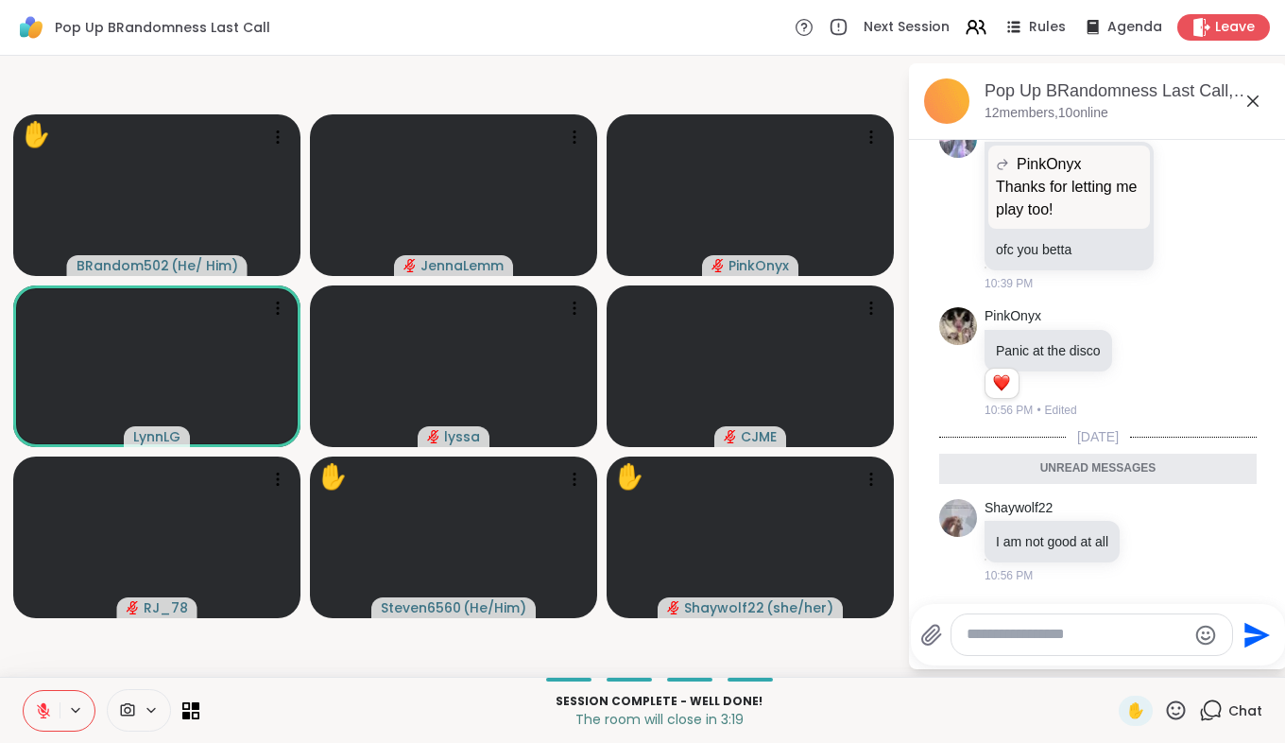
click at [1252, 101] on icon at bounding box center [1252, 100] width 11 height 11
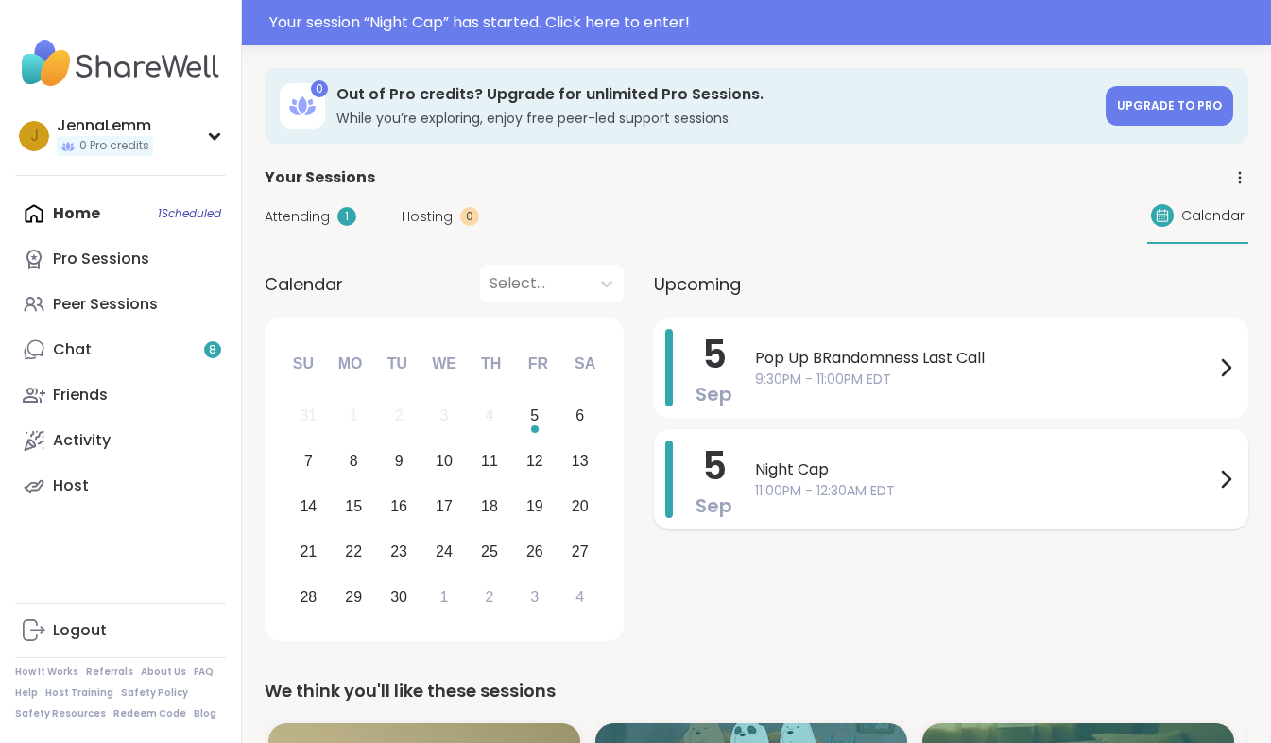
click at [798, 507] on div "Night Cap 11:00PM - 12:30AM EDT" at bounding box center [996, 478] width 482 height 77
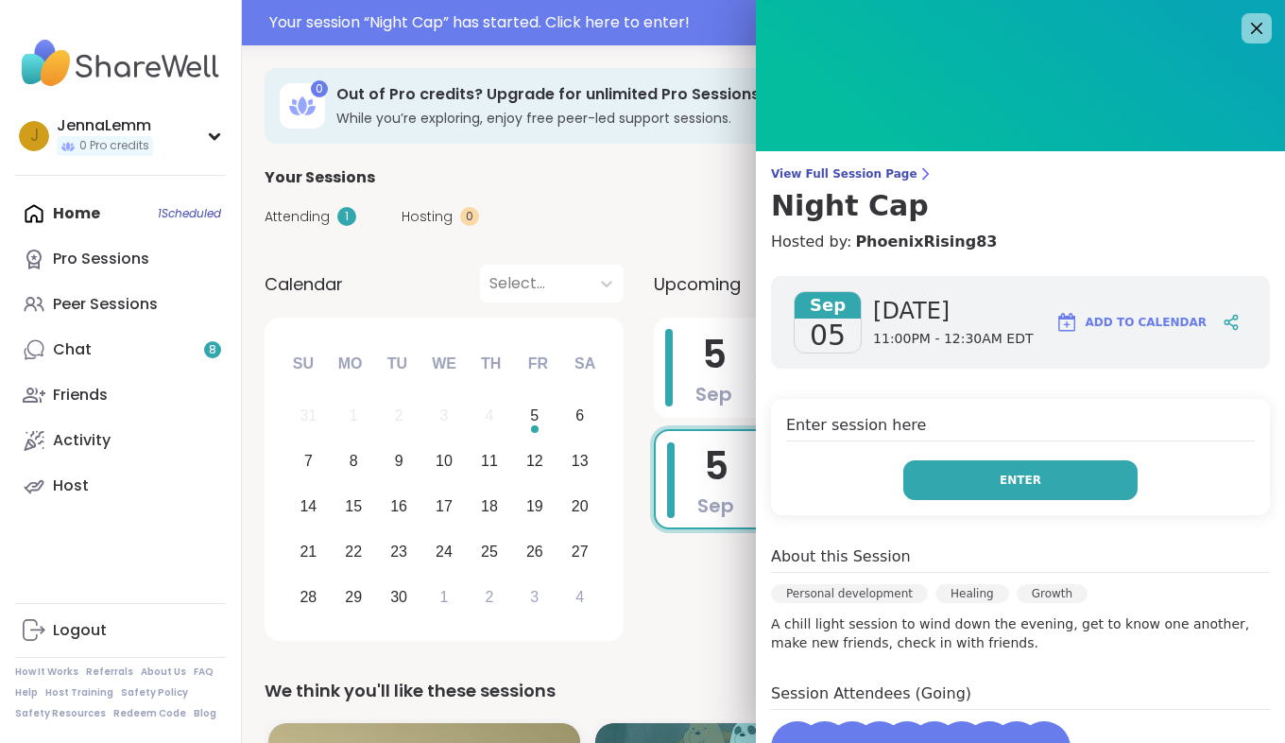
click at [950, 489] on button "Enter" at bounding box center [1020, 480] width 234 height 40
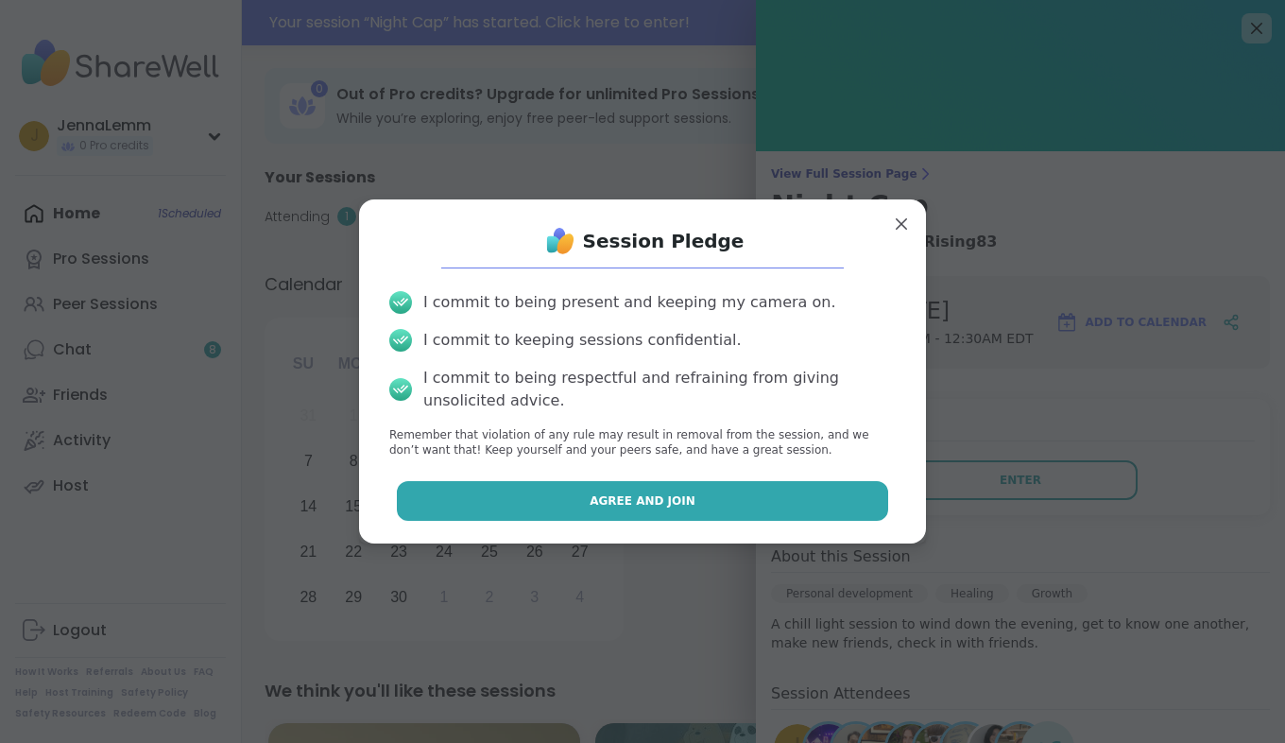
click at [661, 512] on button "Agree and Join" at bounding box center [643, 501] width 492 height 40
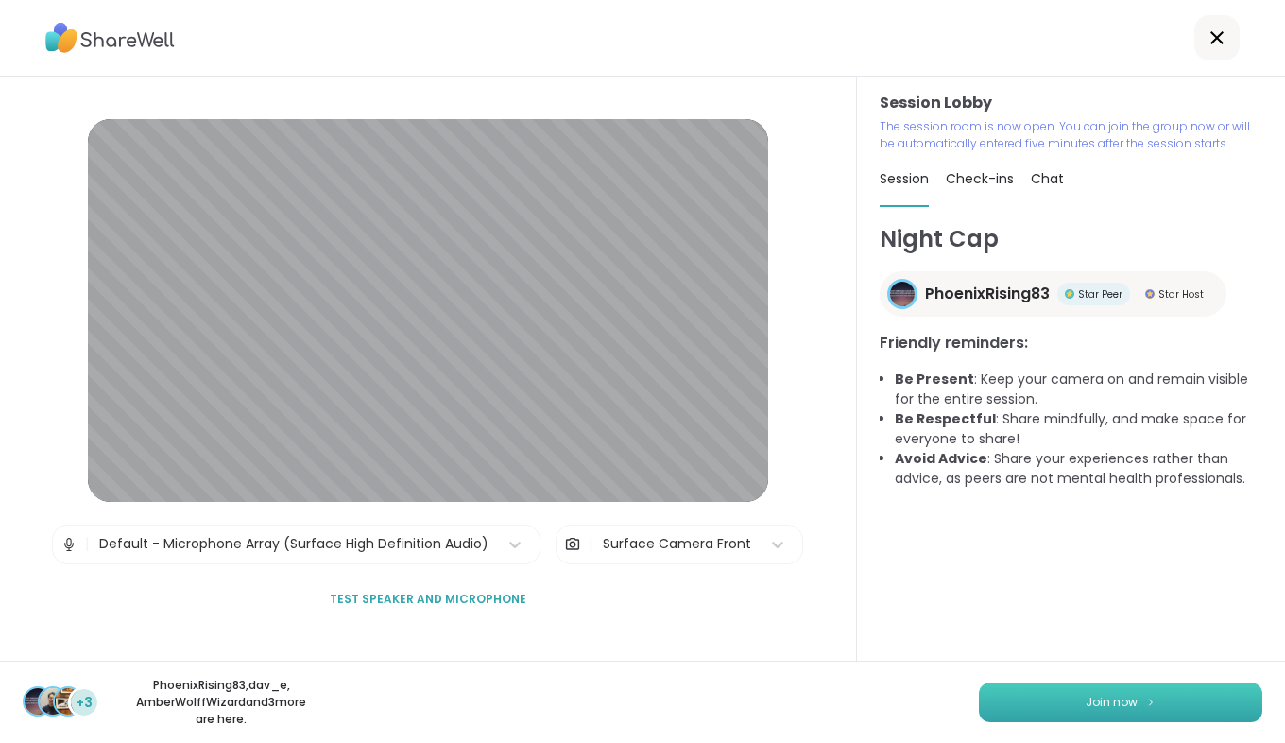
click at [1072, 692] on button "Join now" at bounding box center [1120, 702] width 283 height 40
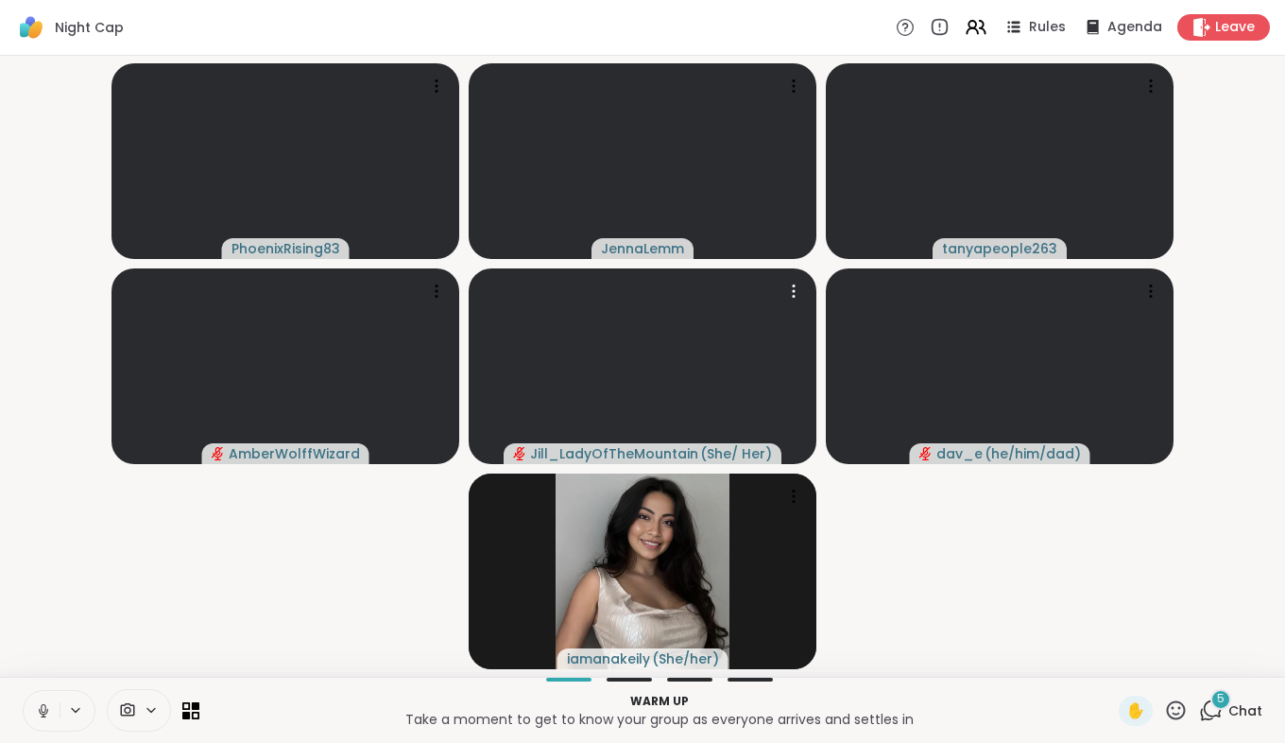
click at [40, 709] on icon at bounding box center [43, 711] width 9 height 6
